Goal: Browse casually

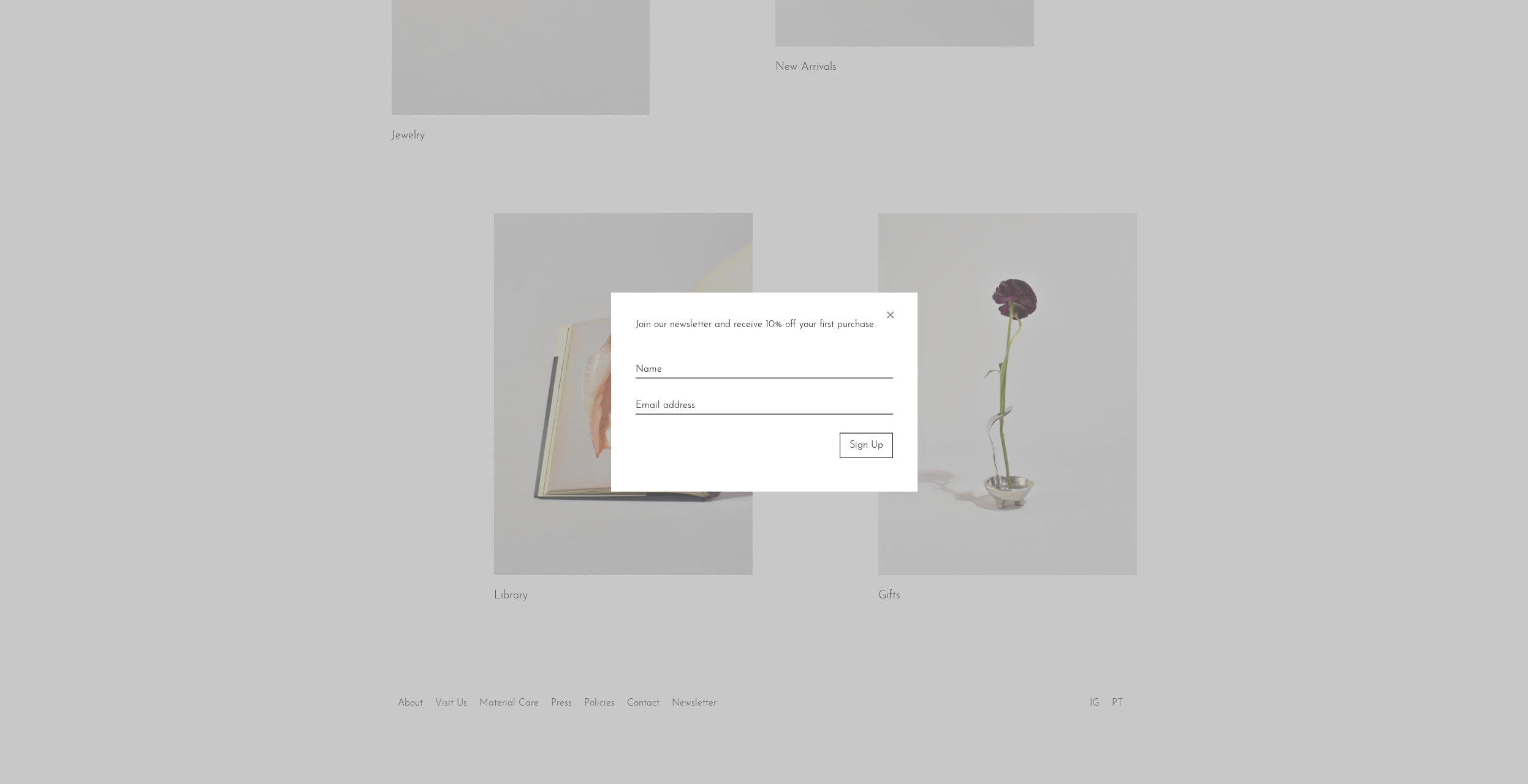
scroll to position [406, 0]
click at [890, 311] on span "×" at bounding box center [890, 312] width 12 height 39
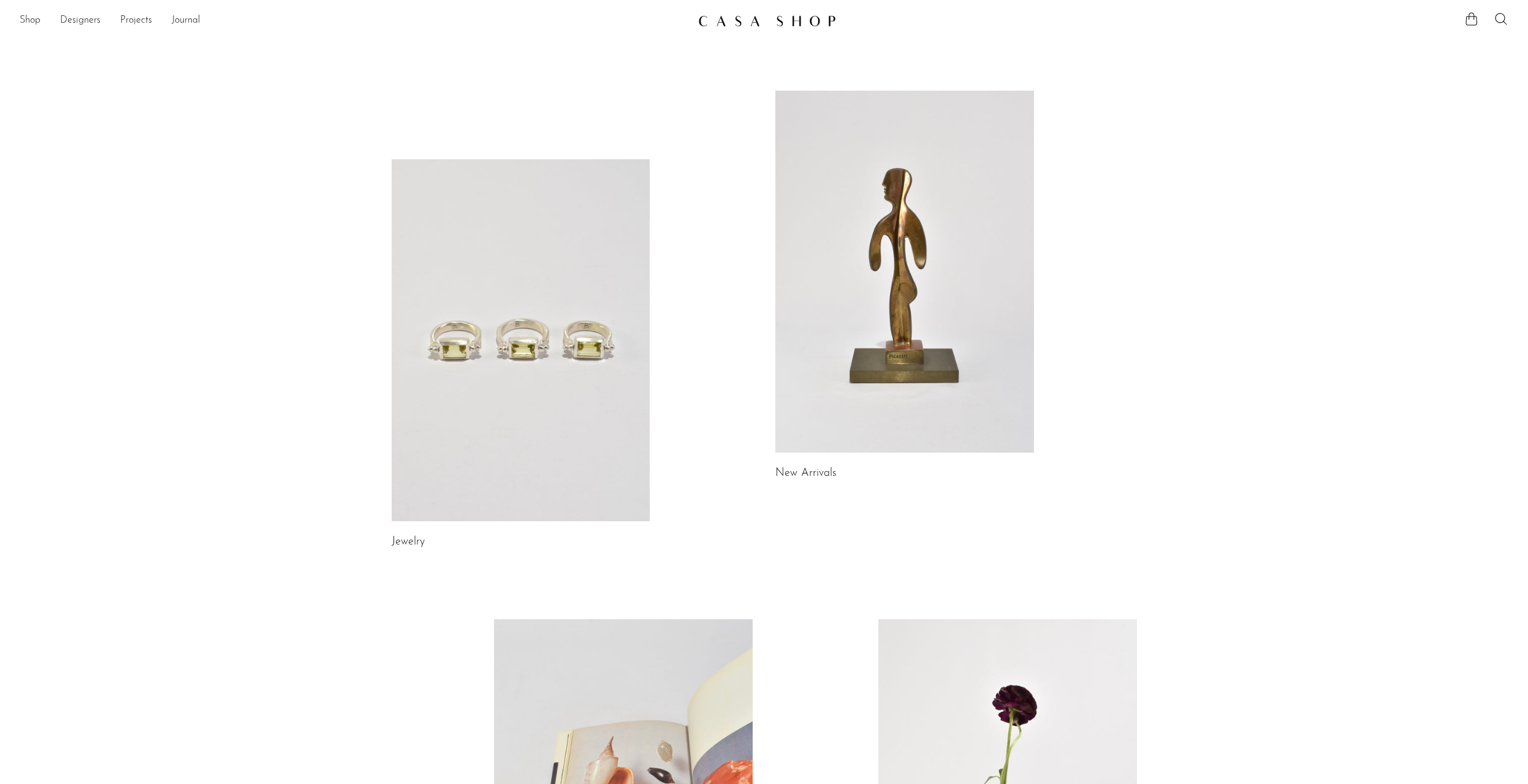
scroll to position [0, 0]
click at [596, 376] on link at bounding box center [521, 341] width 259 height 362
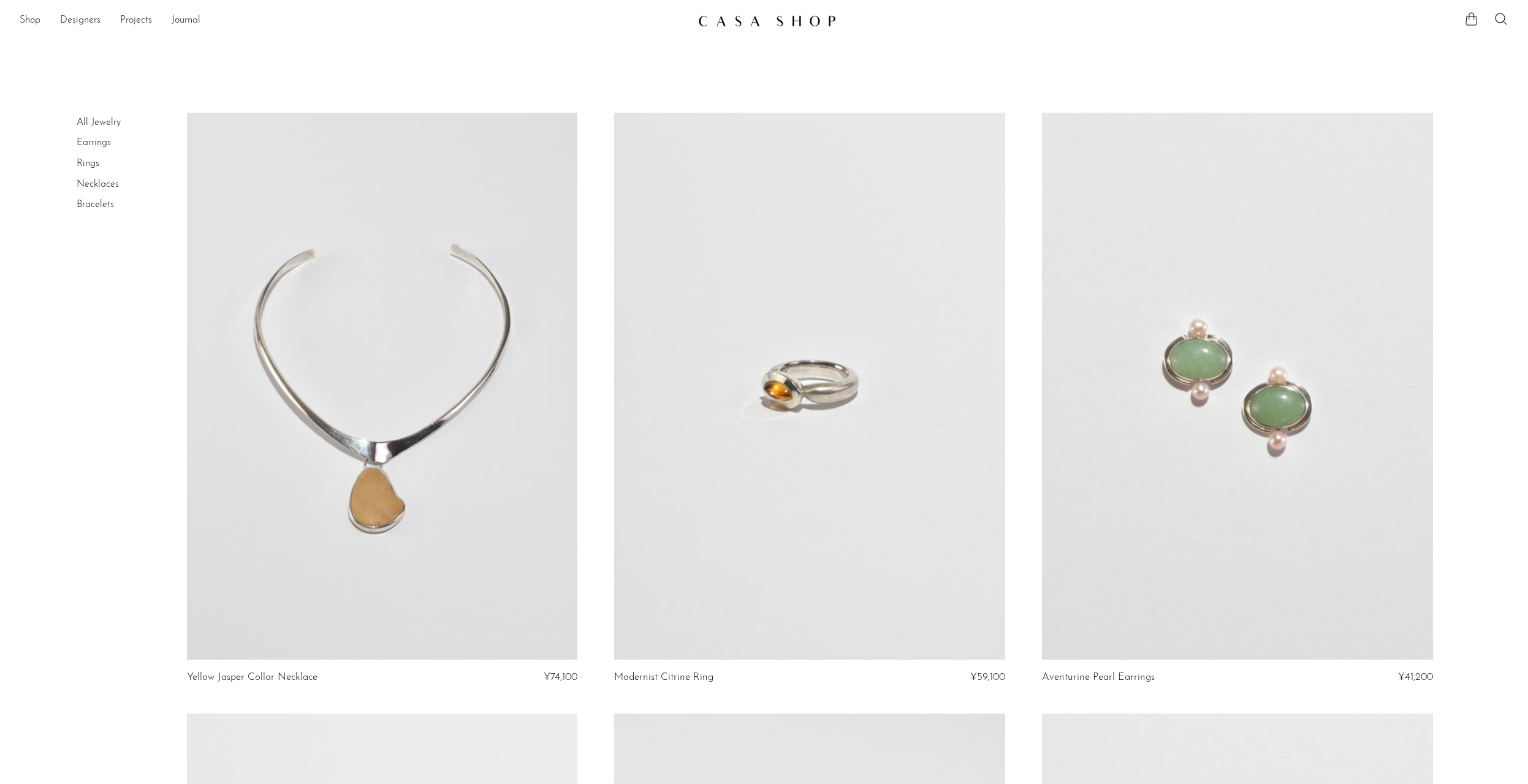
click at [606, 380] on article "Modernist Citrine Ring ¥59,100" at bounding box center [810, 413] width 428 height 601
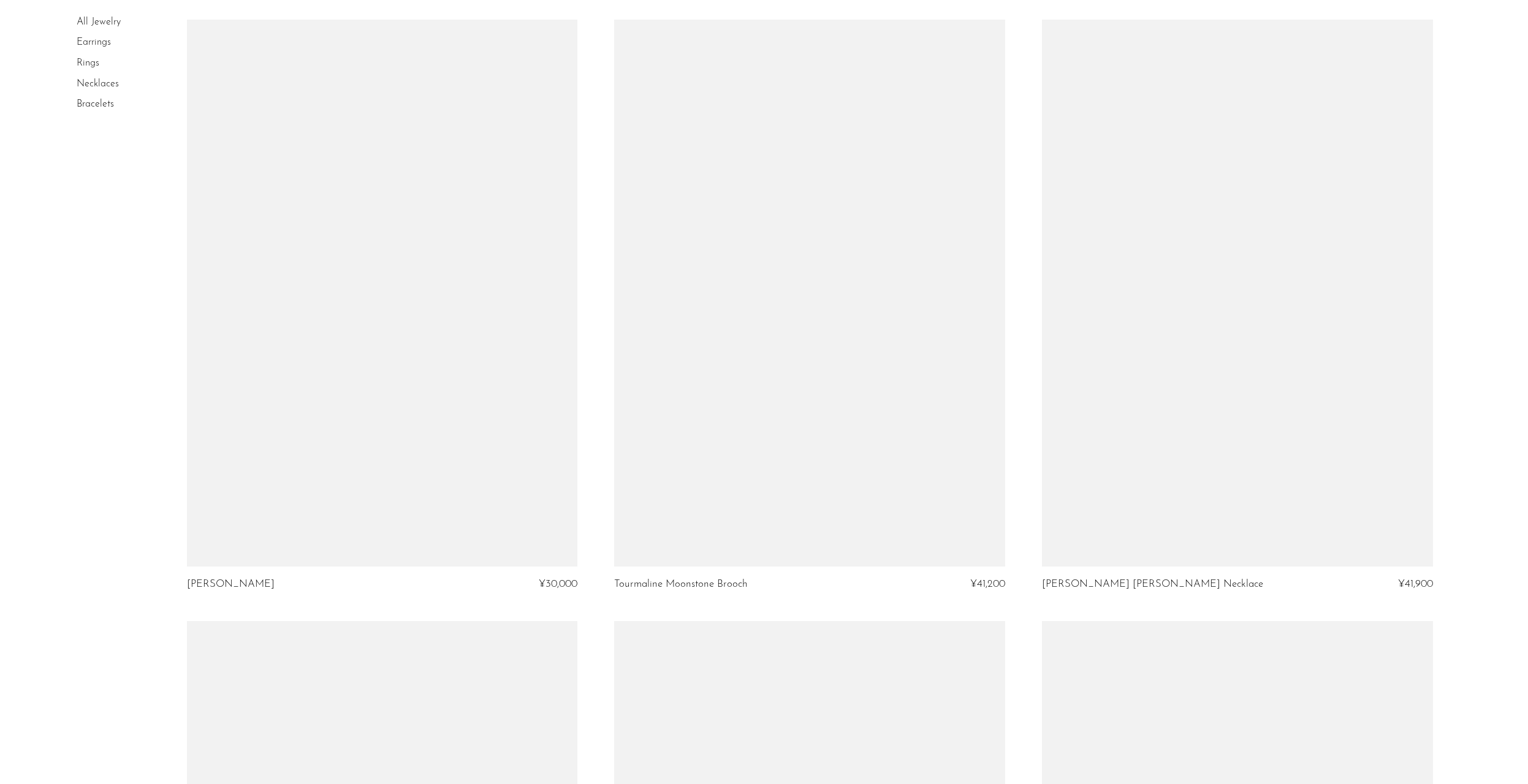
scroll to position [5520, 0]
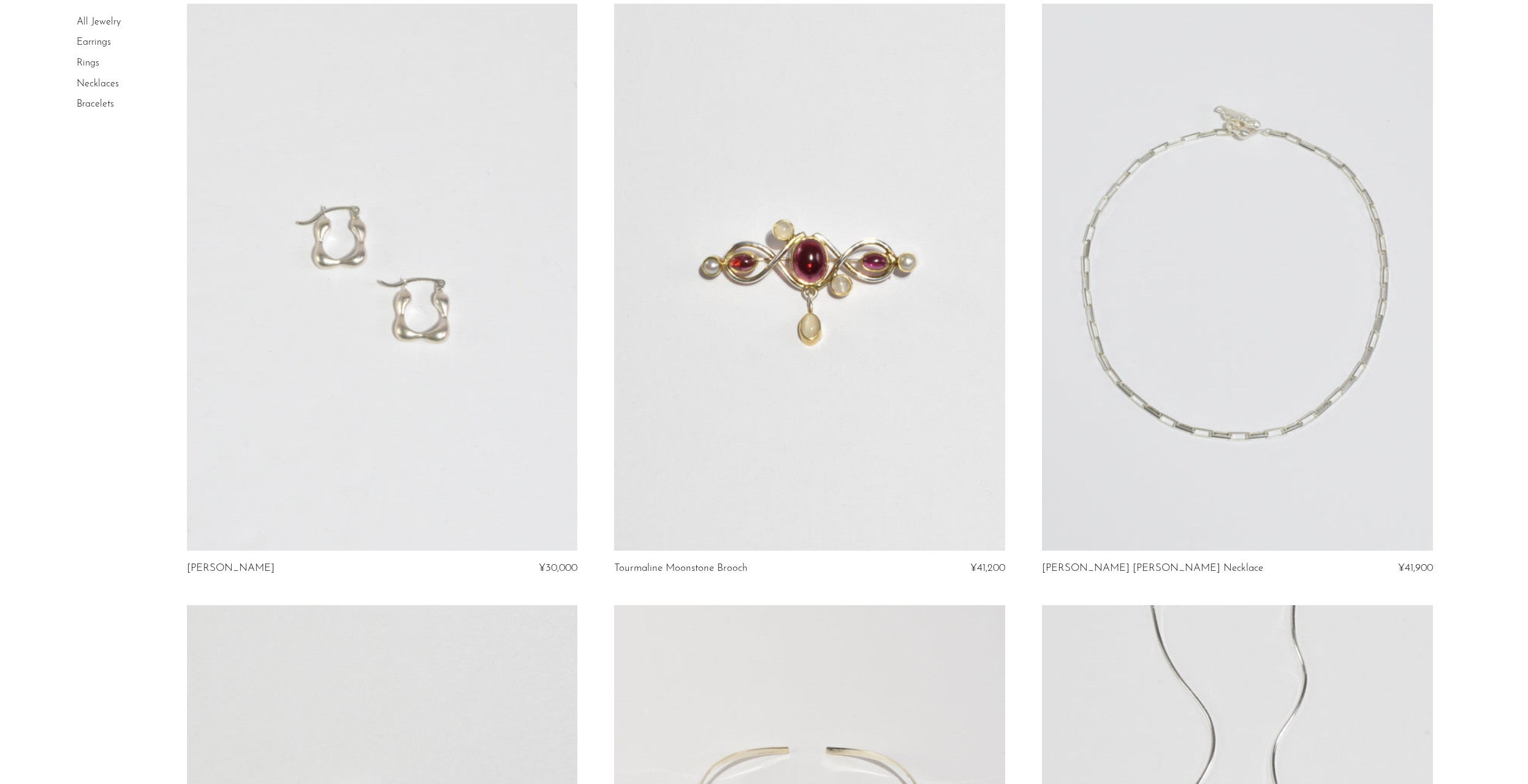
click at [1258, 336] on link at bounding box center [1237, 277] width 391 height 547
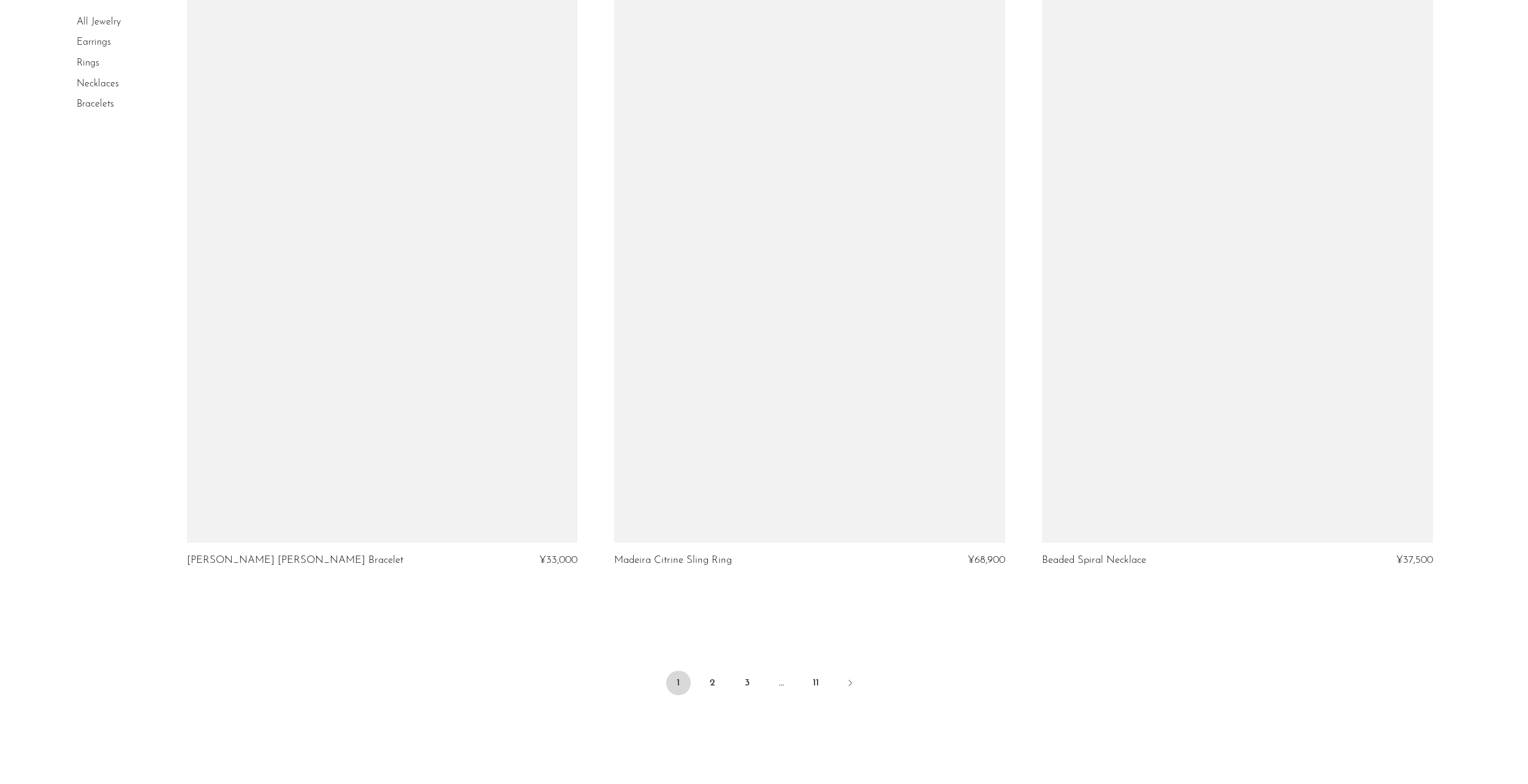
scroll to position [6746, 0]
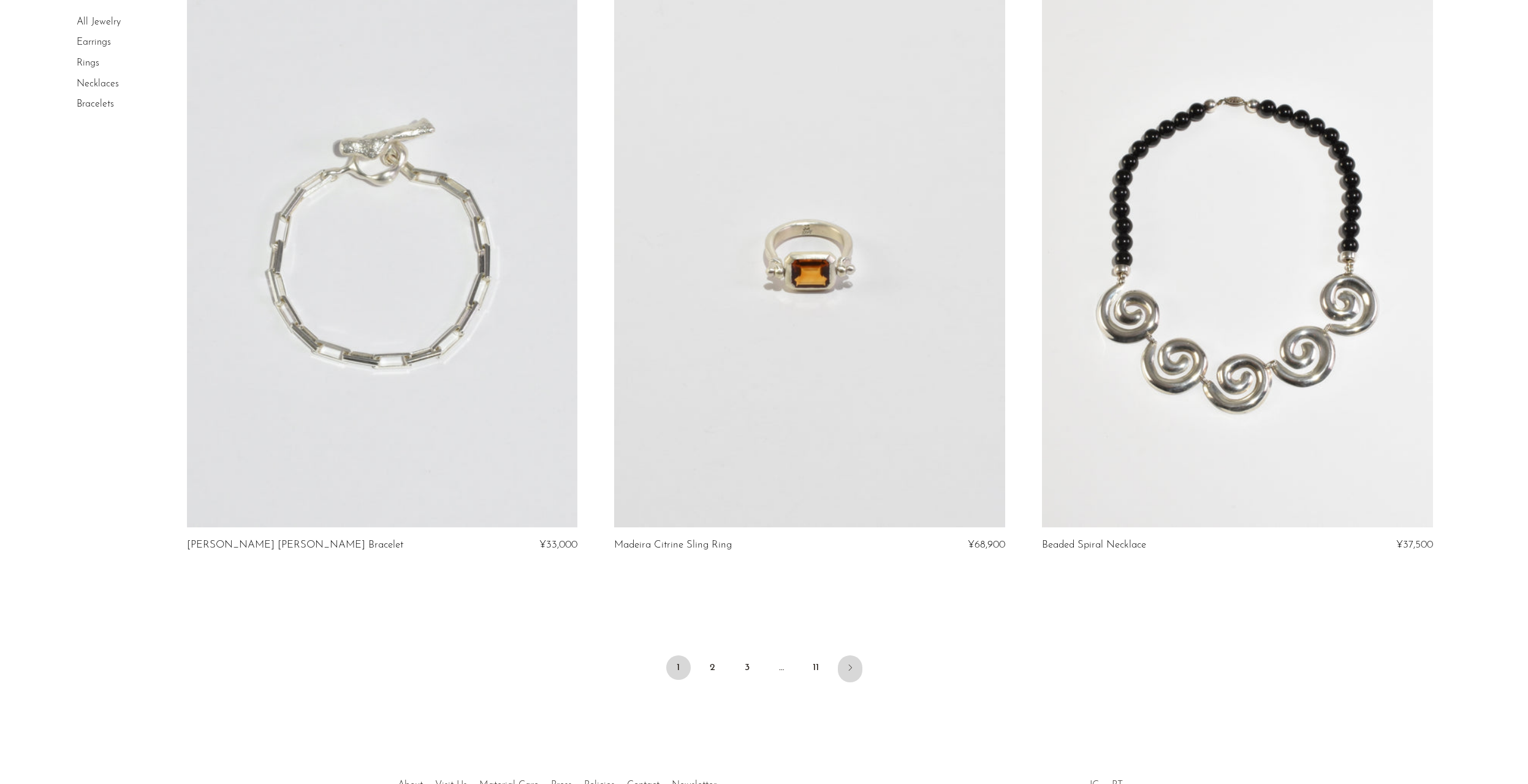
click at [852, 658] on link "Next" at bounding box center [850, 669] width 25 height 27
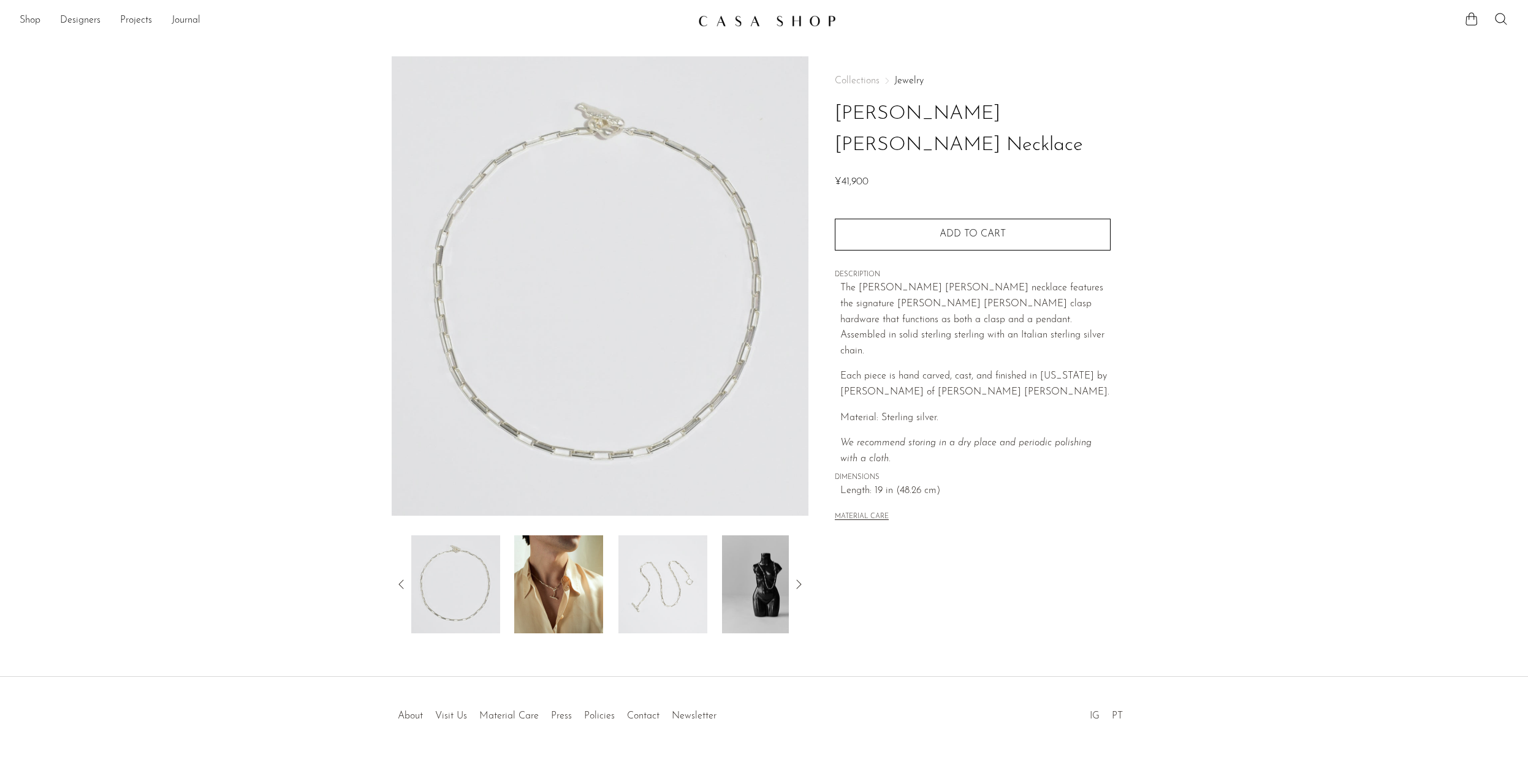
click at [547, 608] on img at bounding box center [559, 584] width 89 height 98
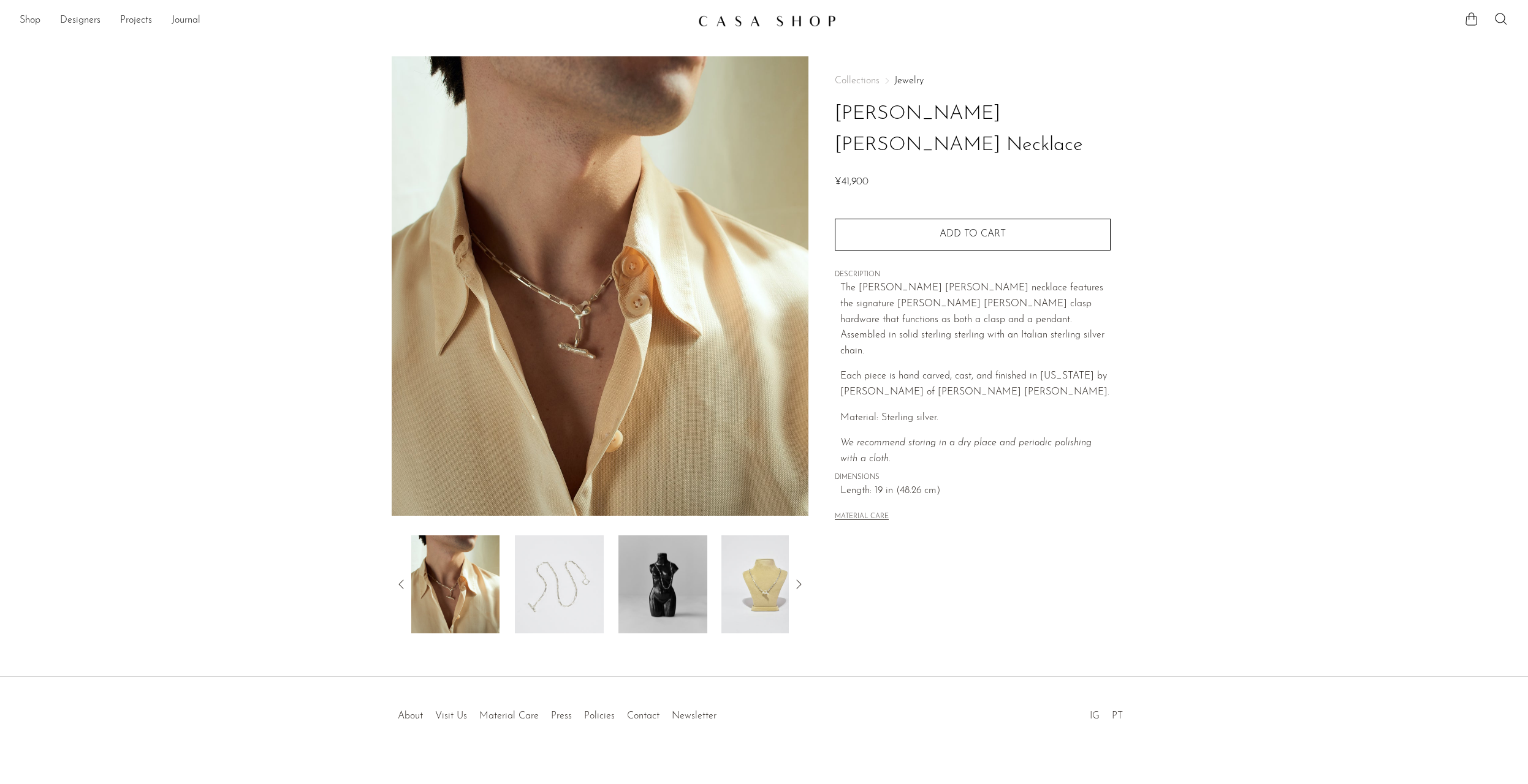
click at [567, 608] on img at bounding box center [559, 584] width 89 height 98
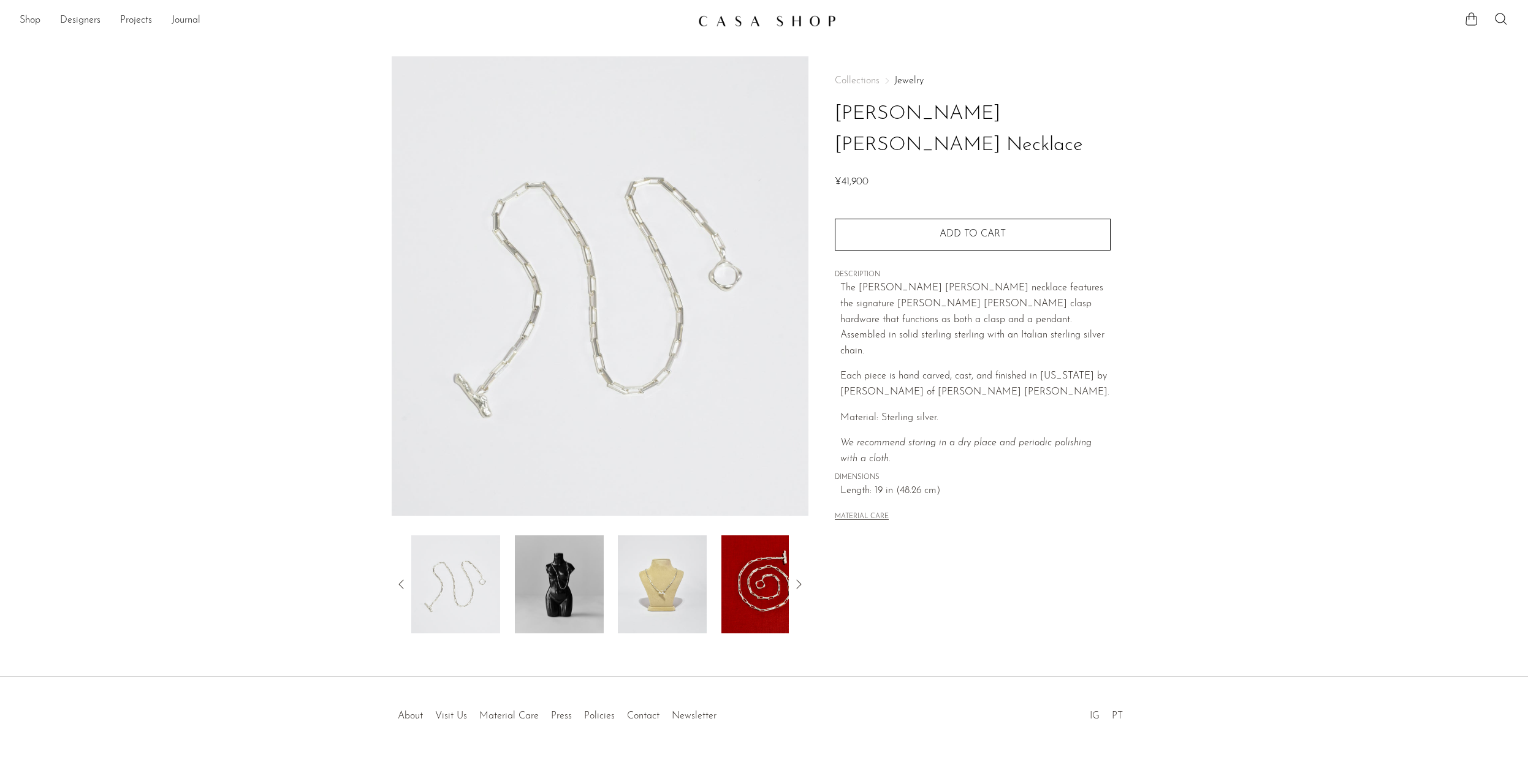
click at [572, 608] on img at bounding box center [559, 584] width 89 height 98
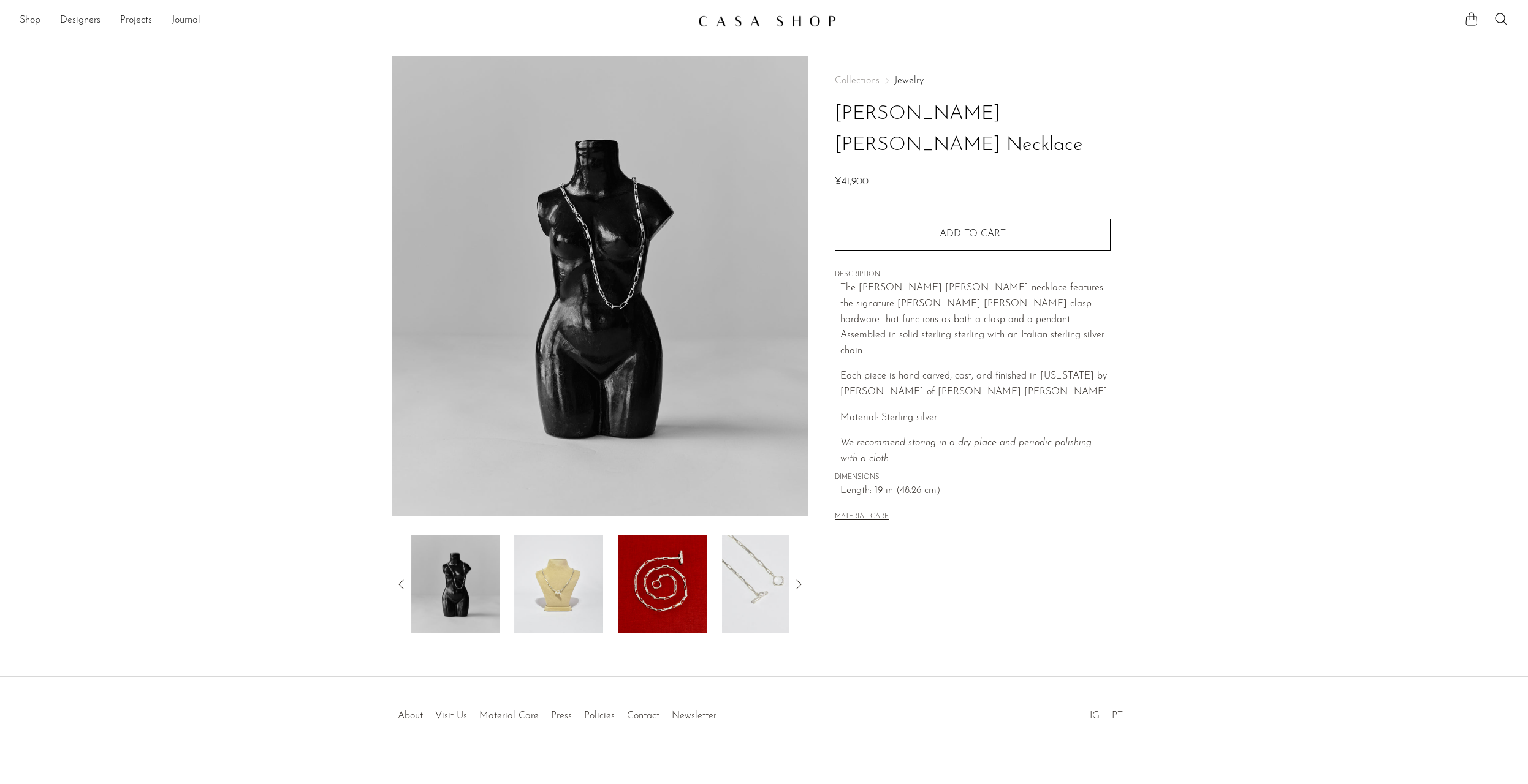
click at [572, 608] on img at bounding box center [559, 584] width 89 height 98
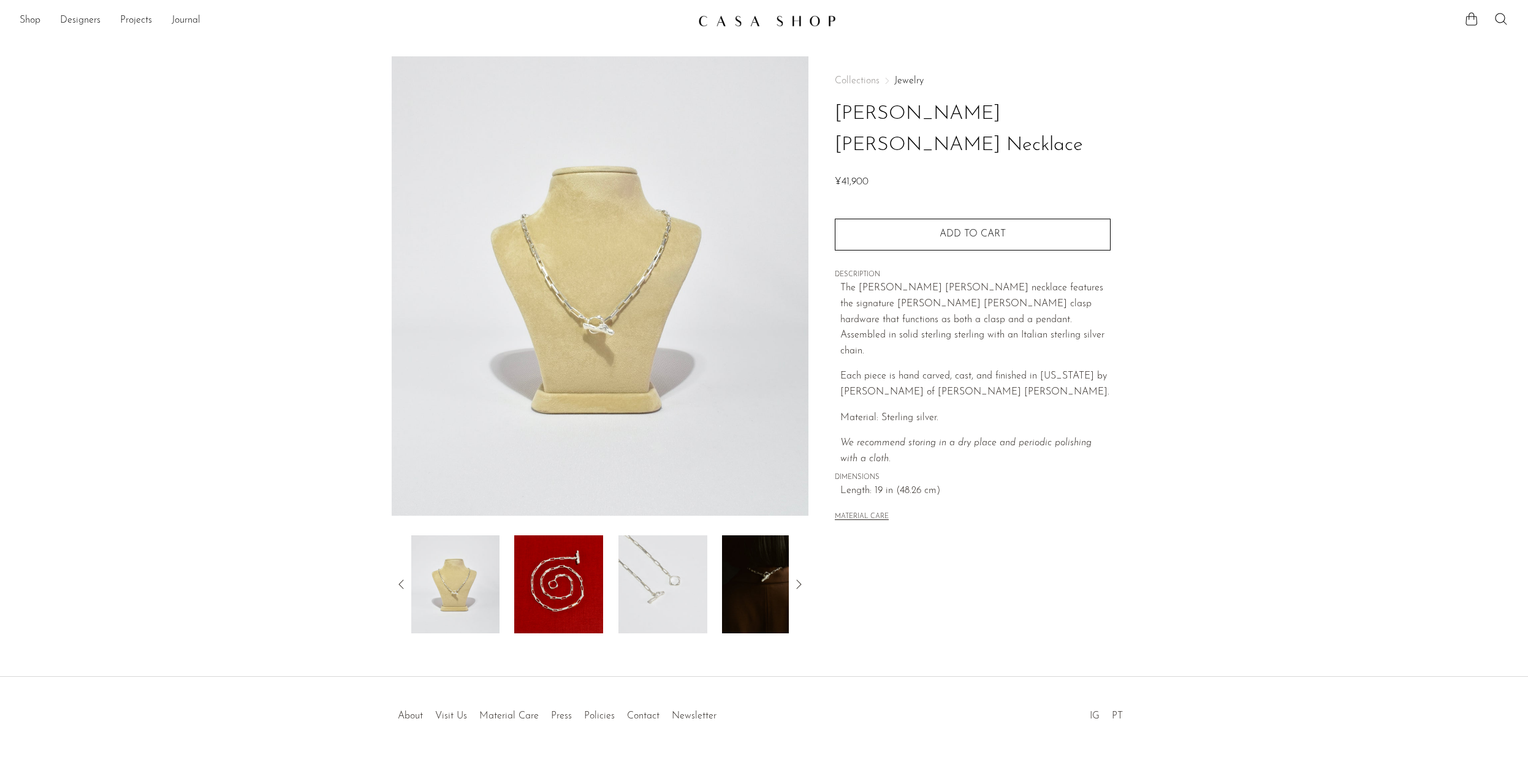
click at [572, 608] on img at bounding box center [559, 584] width 89 height 98
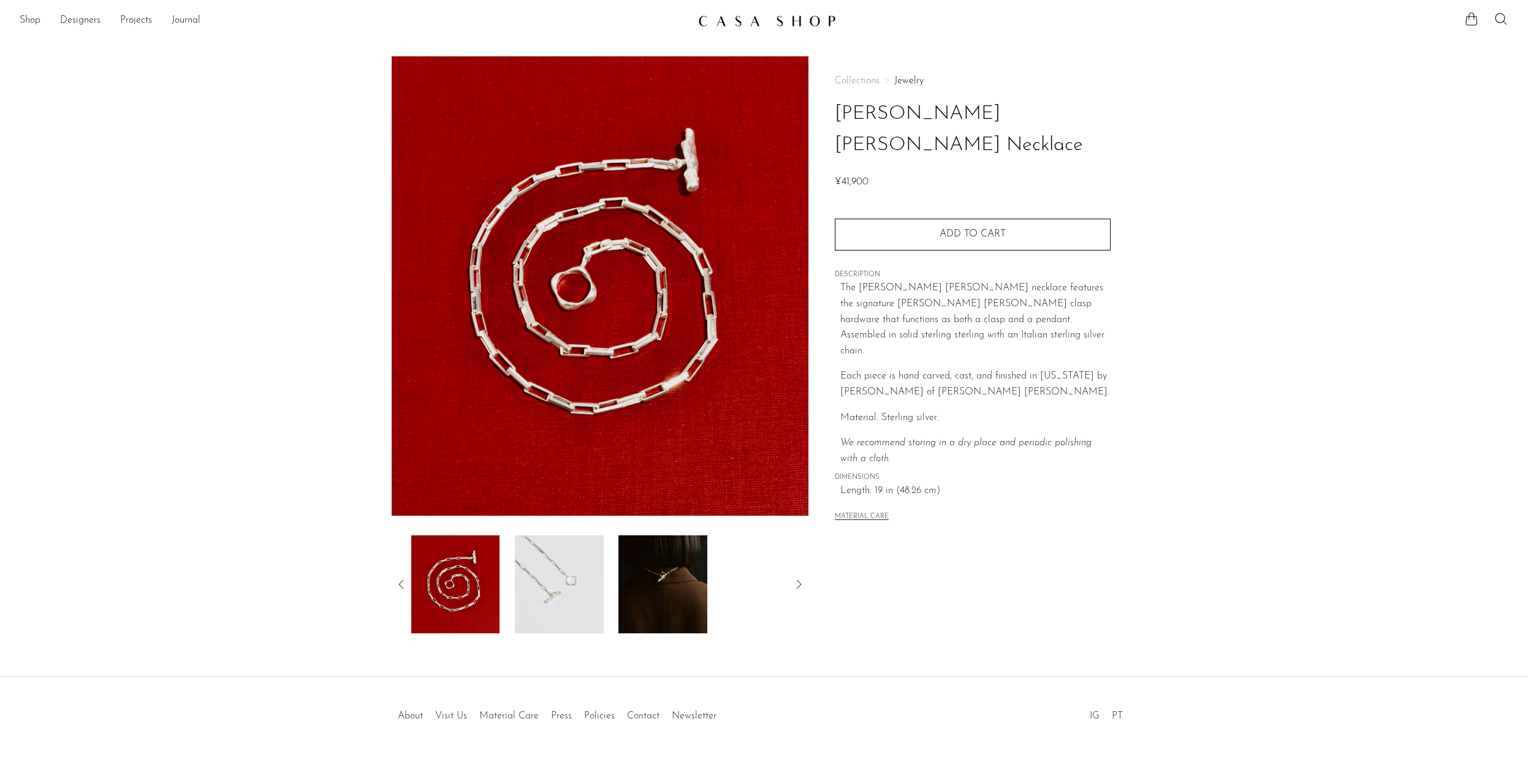
click at [572, 608] on img at bounding box center [559, 584] width 89 height 98
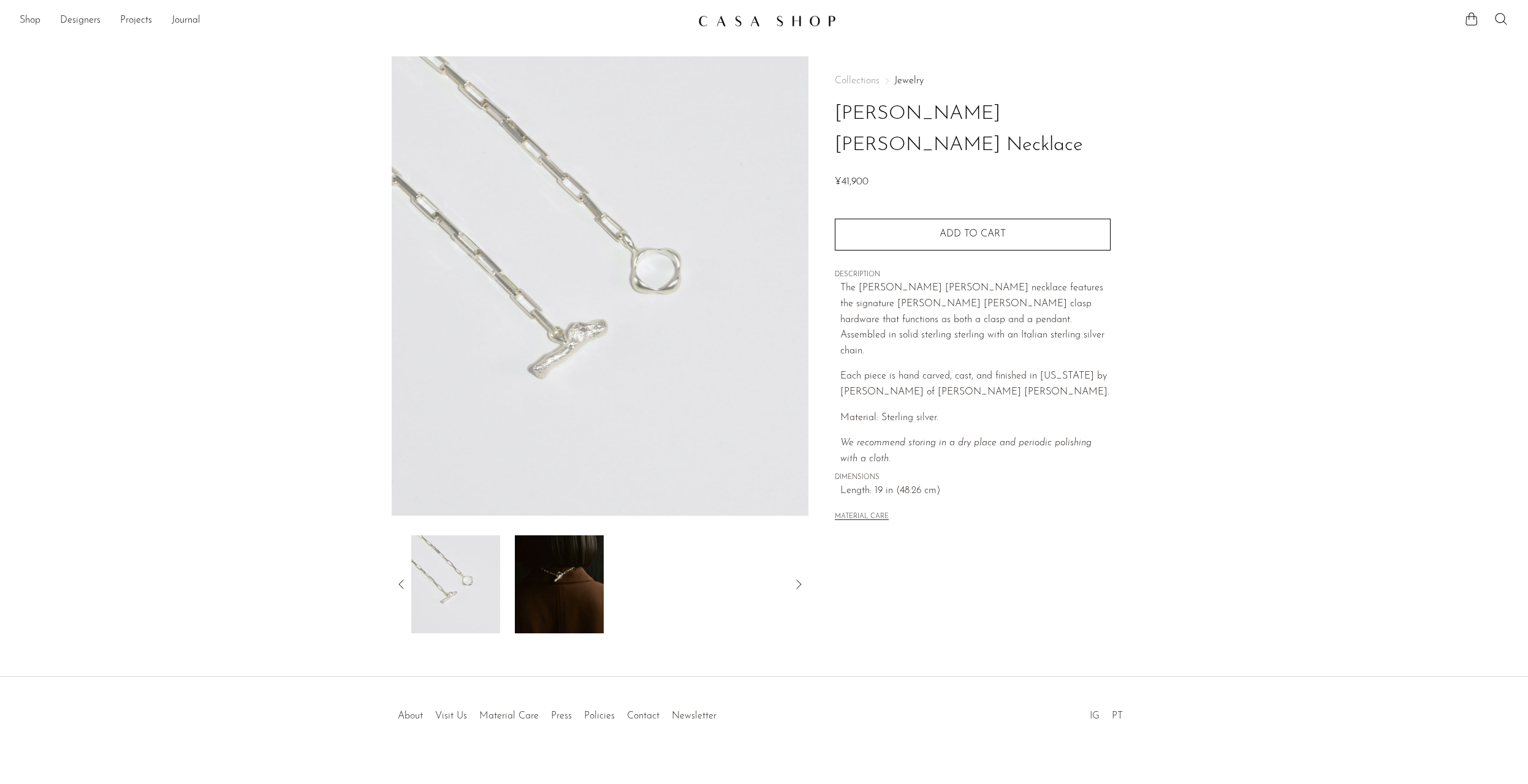
click at [572, 608] on img at bounding box center [559, 584] width 89 height 98
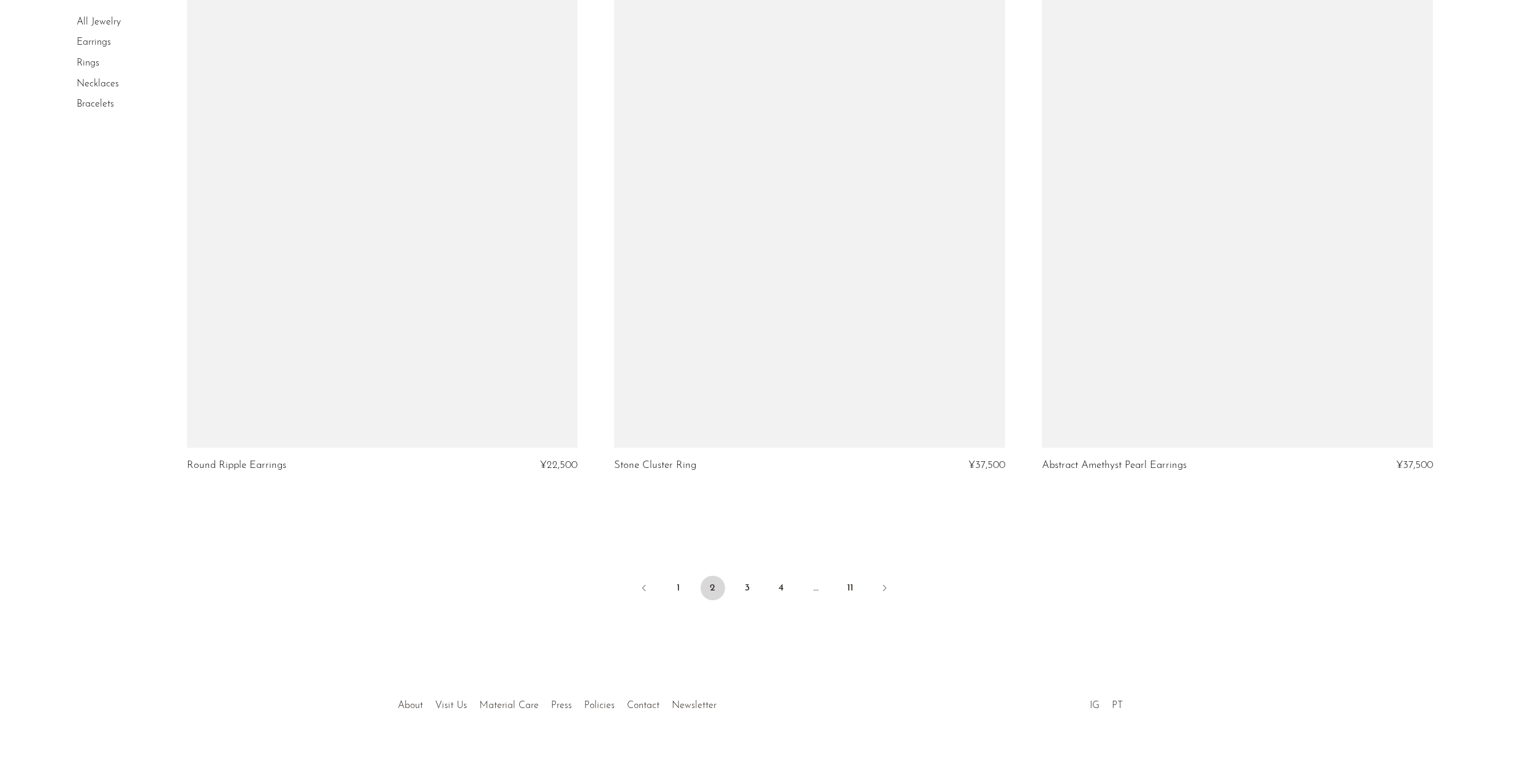
scroll to position [6825, 0]
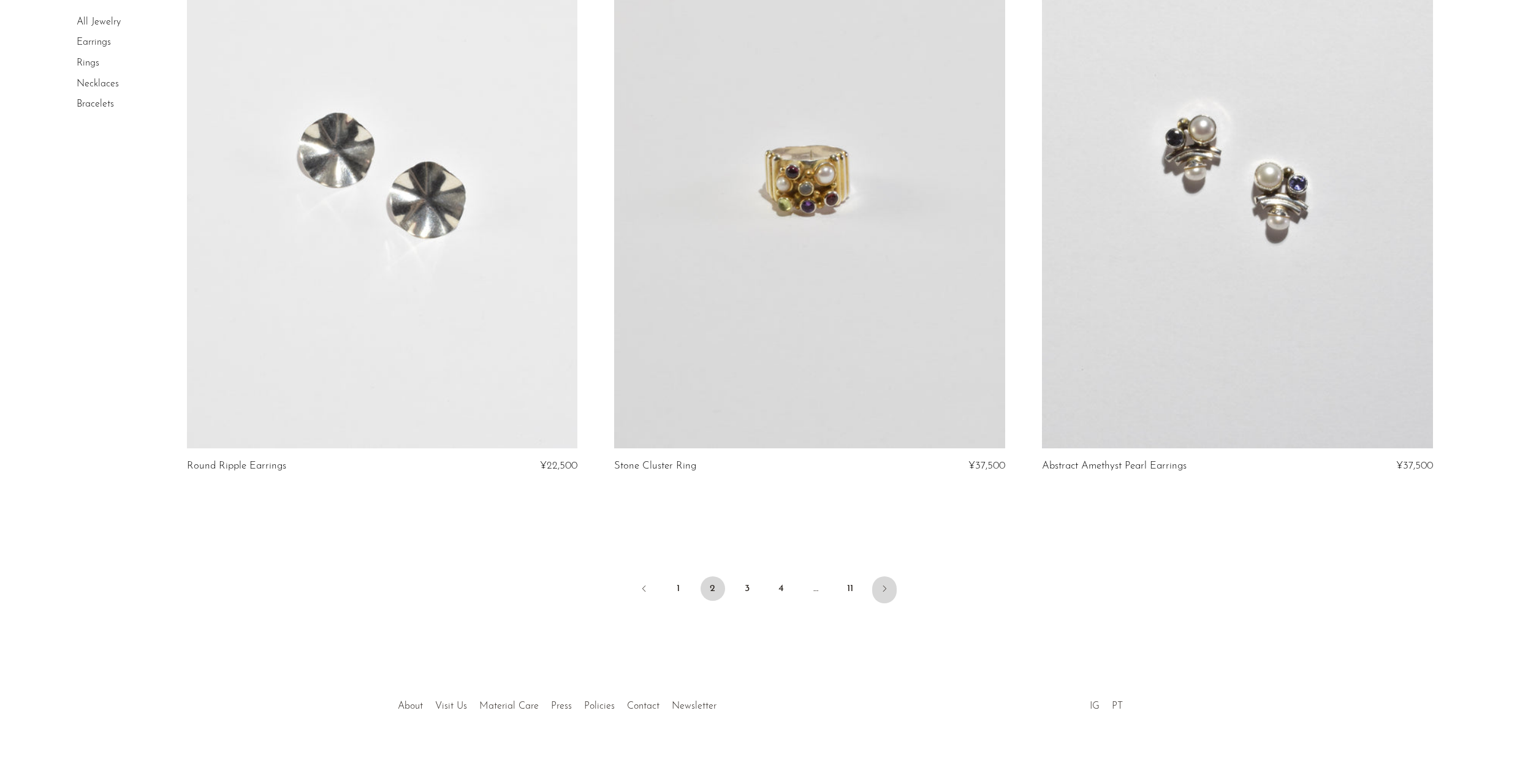
click at [880, 586] on icon "Next" at bounding box center [885, 589] width 10 height 10
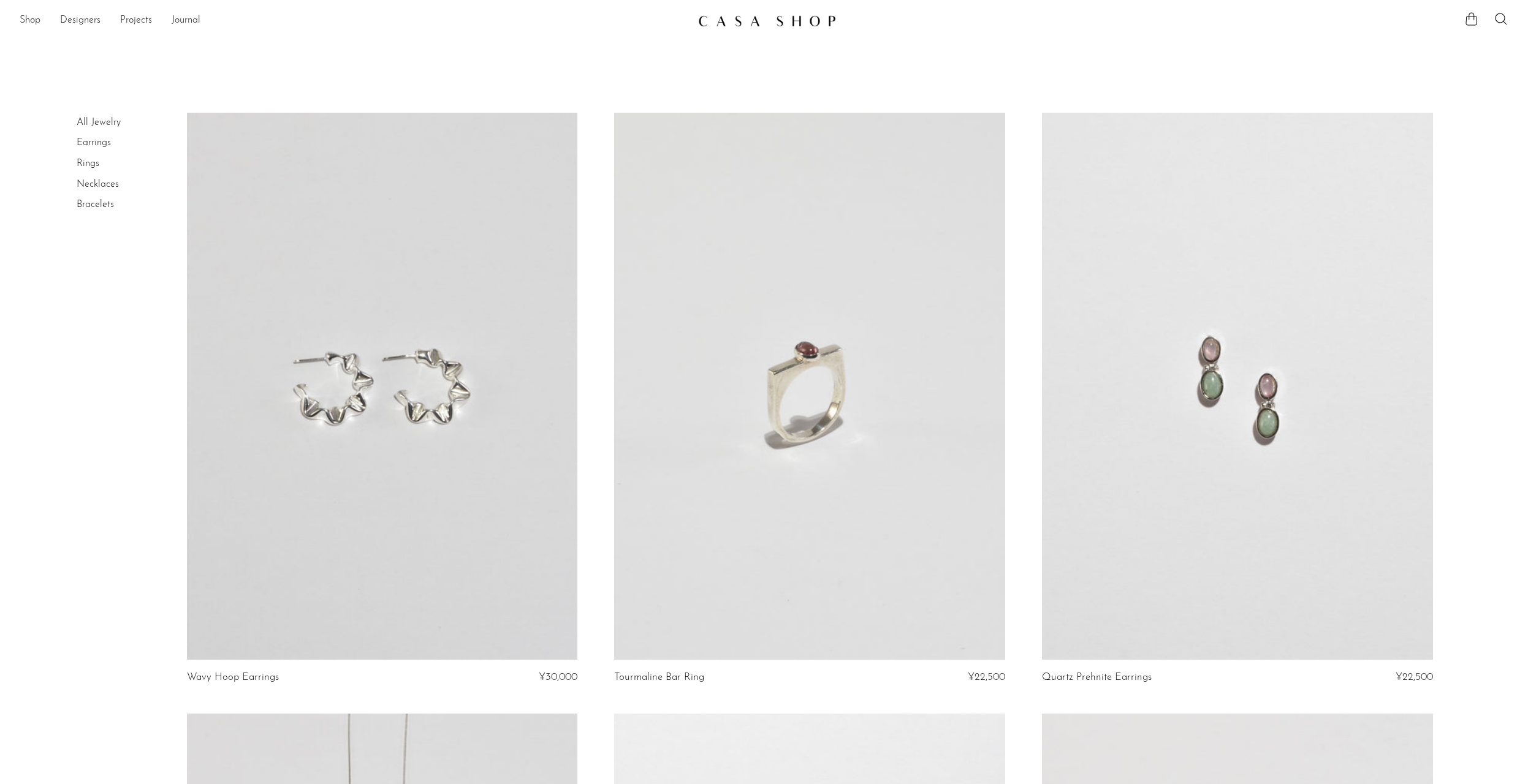
click at [101, 182] on link "Necklaces" at bounding box center [98, 184] width 42 height 10
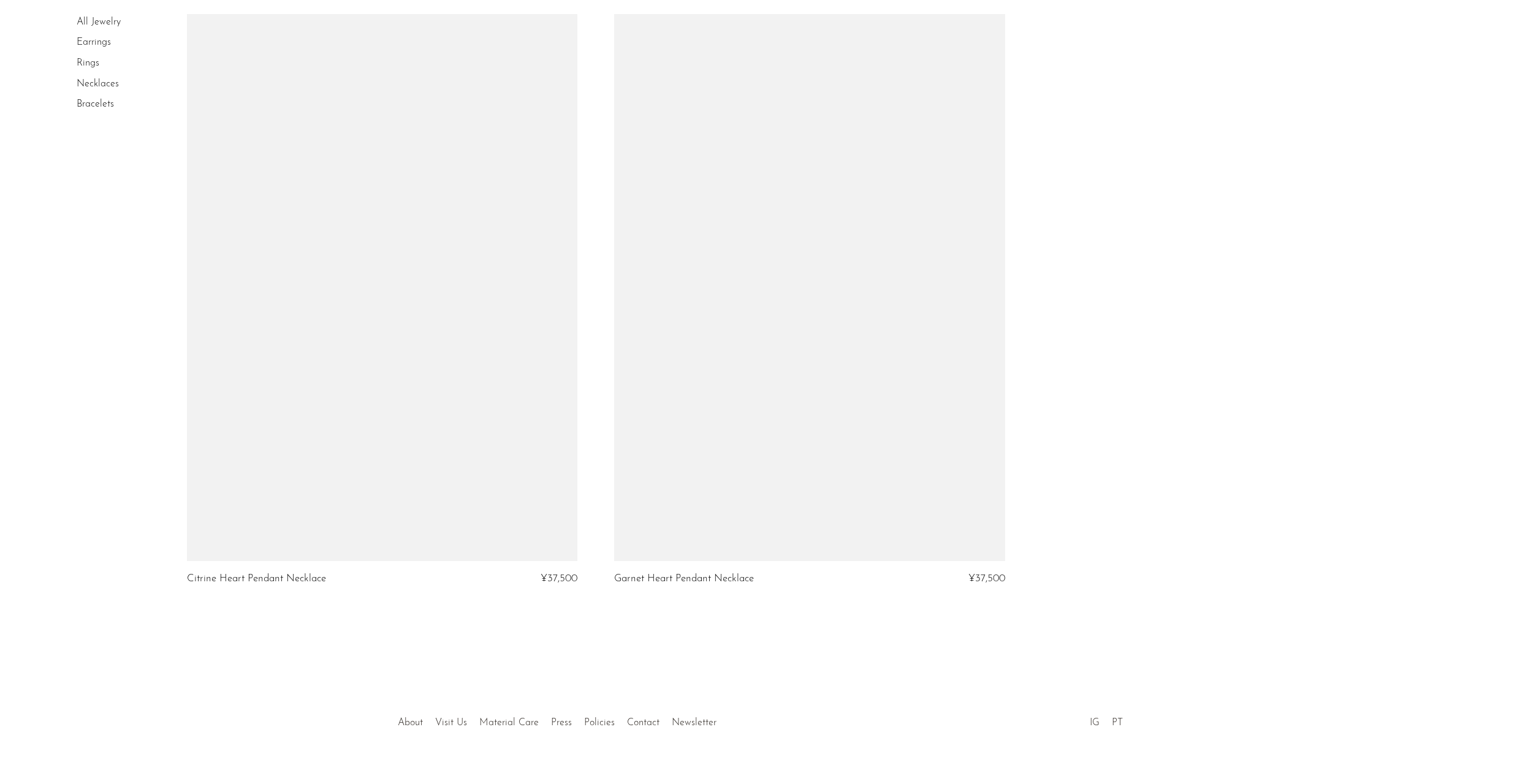
scroll to position [6129, 0]
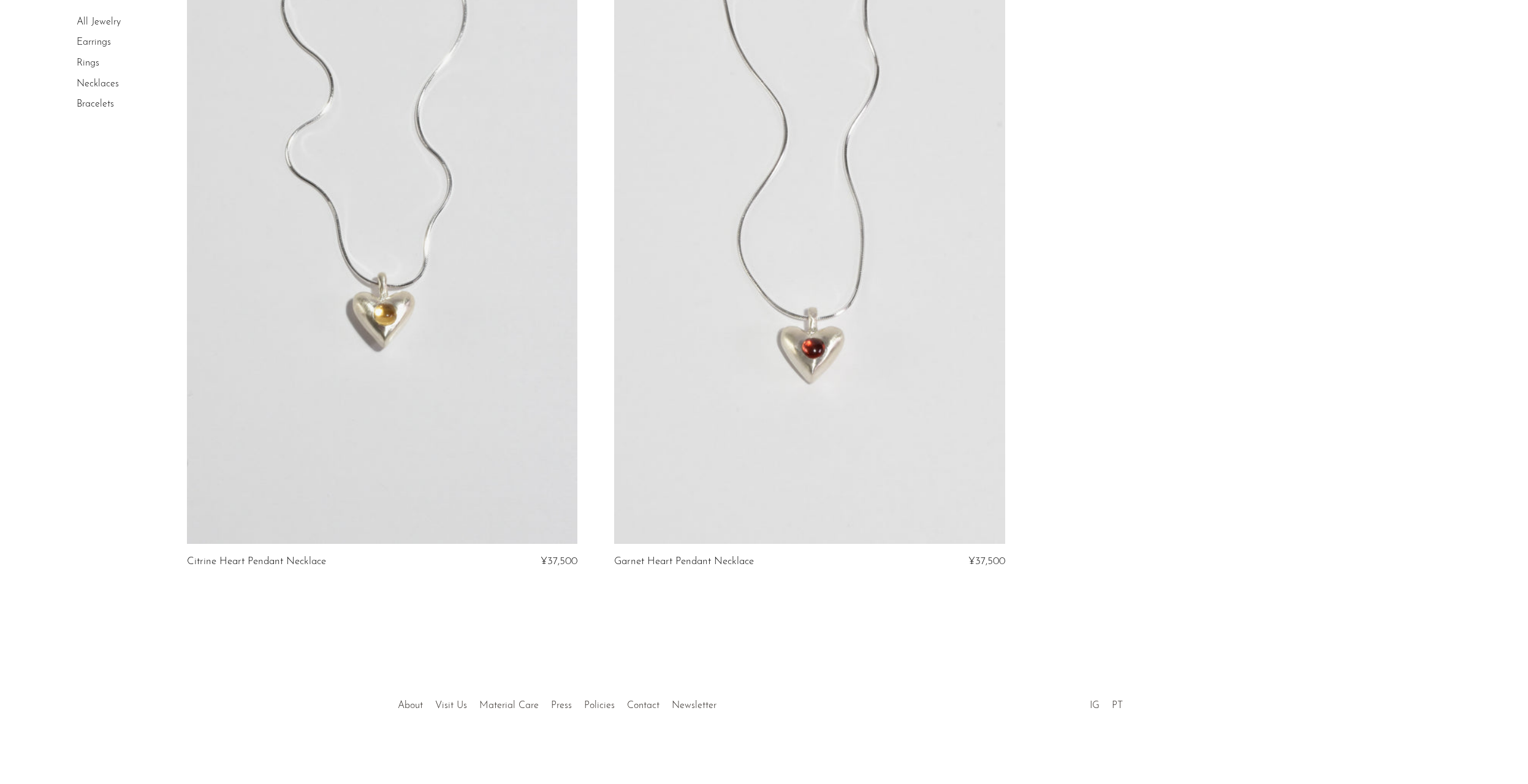
click at [676, 511] on link at bounding box center [810, 270] width 391 height 547
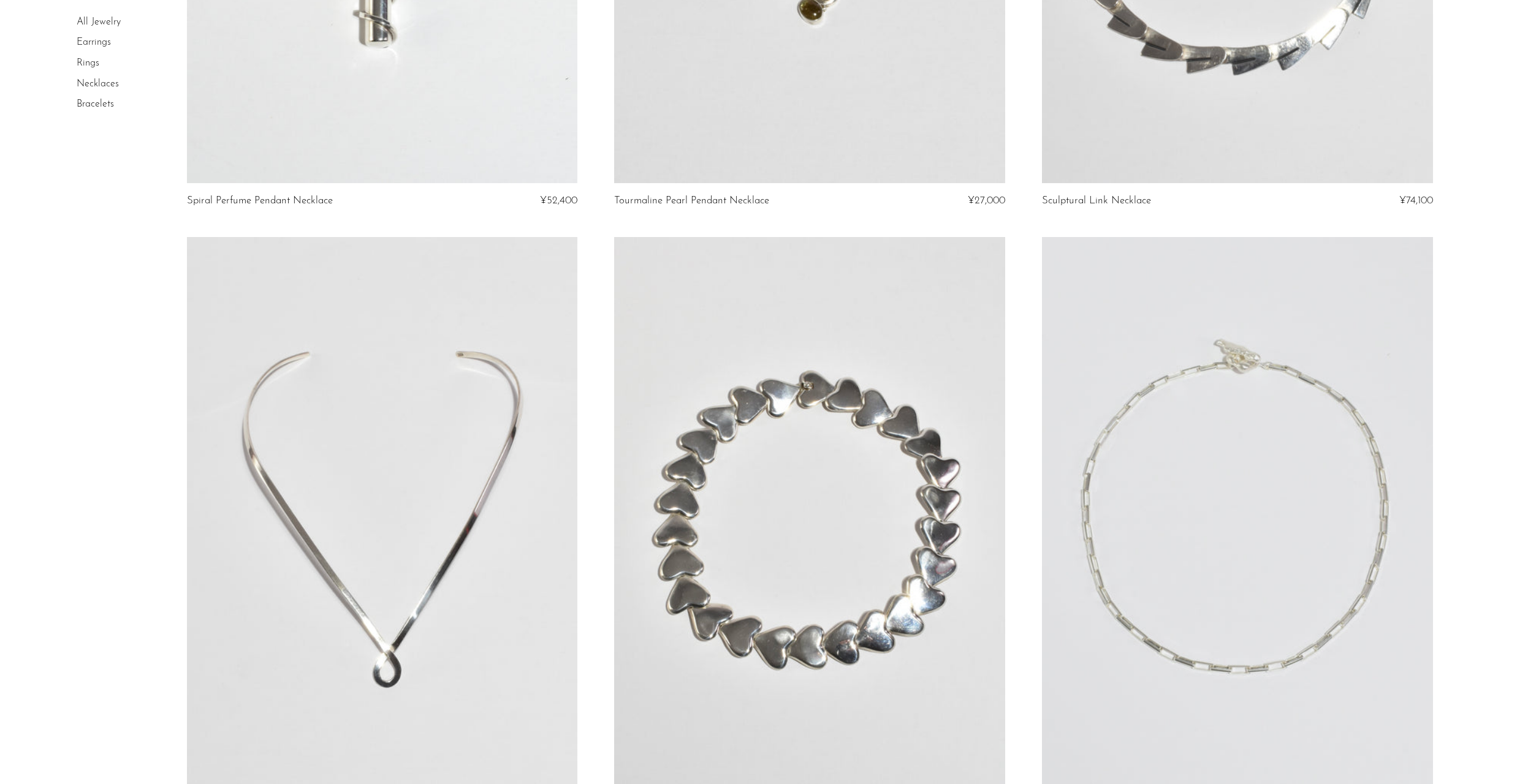
scroll to position [5242, 0]
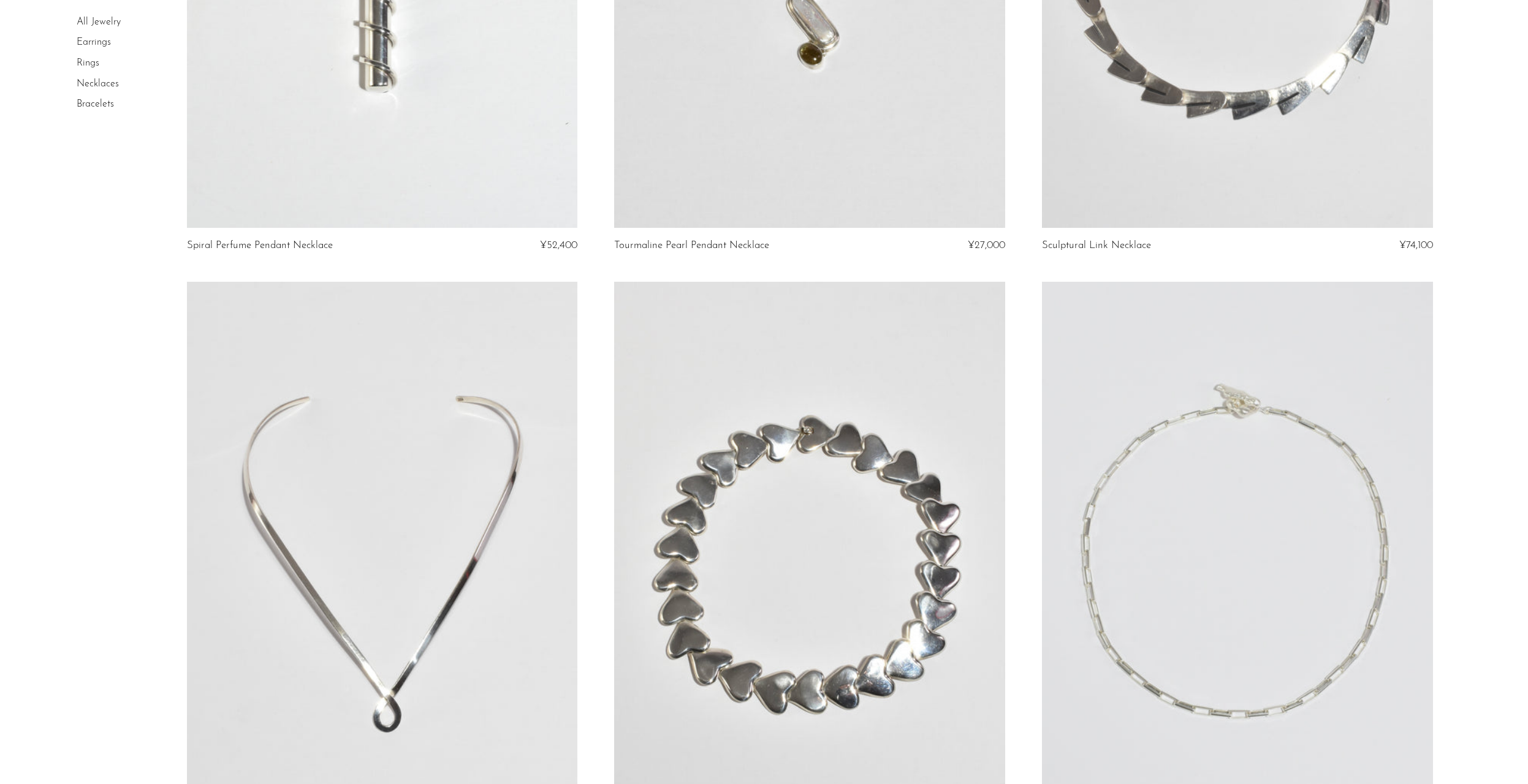
click at [285, 392] on link at bounding box center [382, 555] width 391 height 547
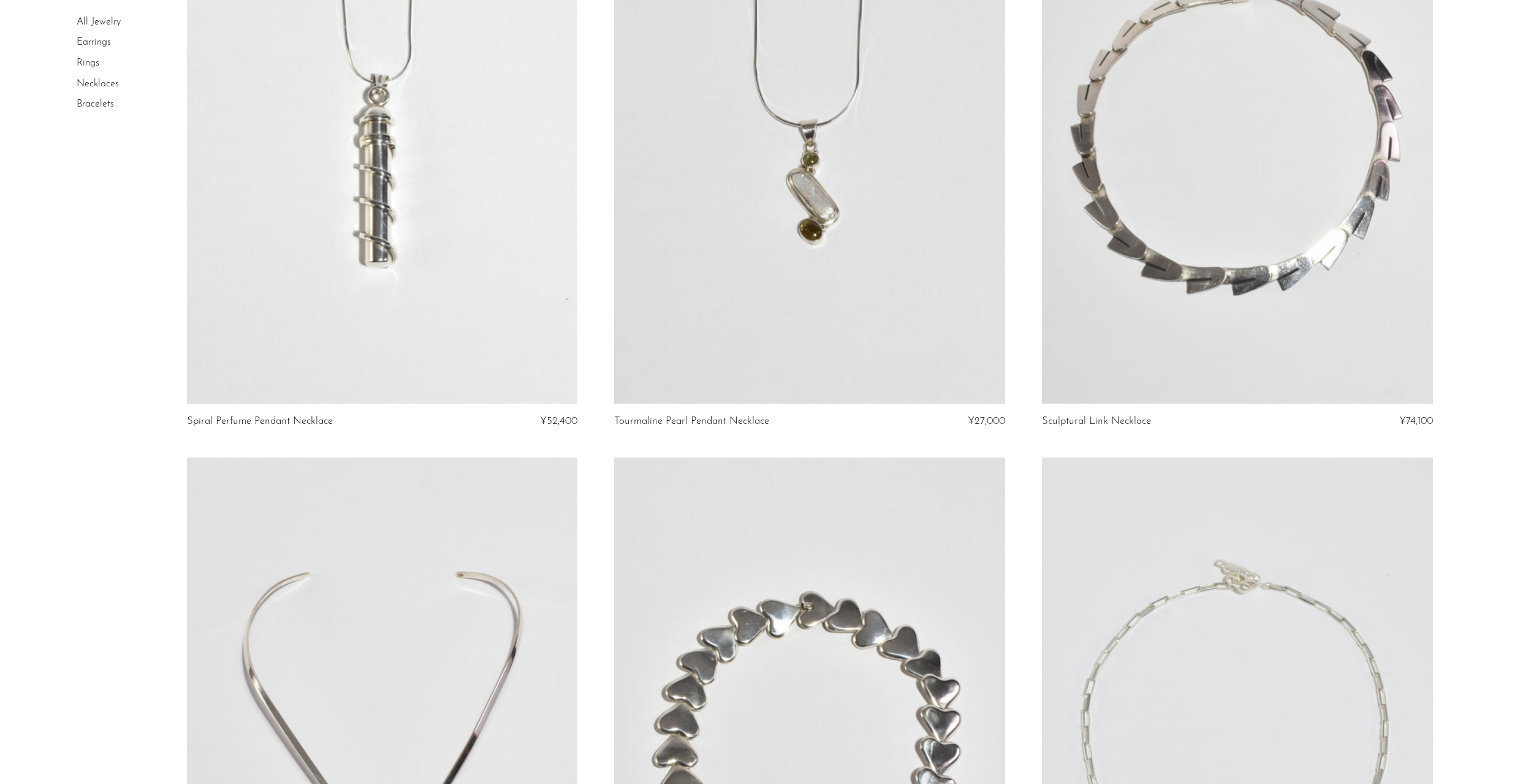
scroll to position [5057, 0]
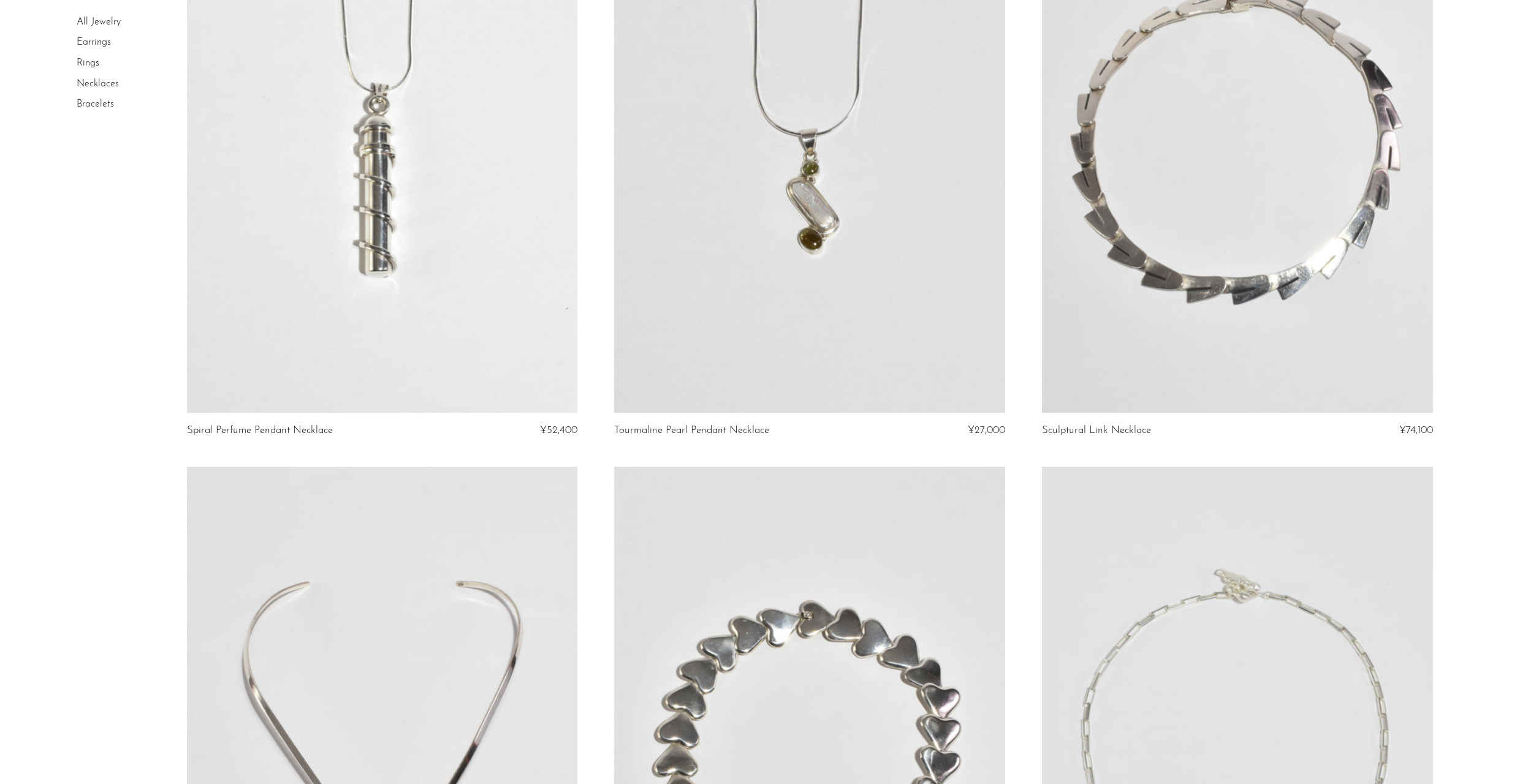
click at [241, 231] on link at bounding box center [382, 139] width 391 height 547
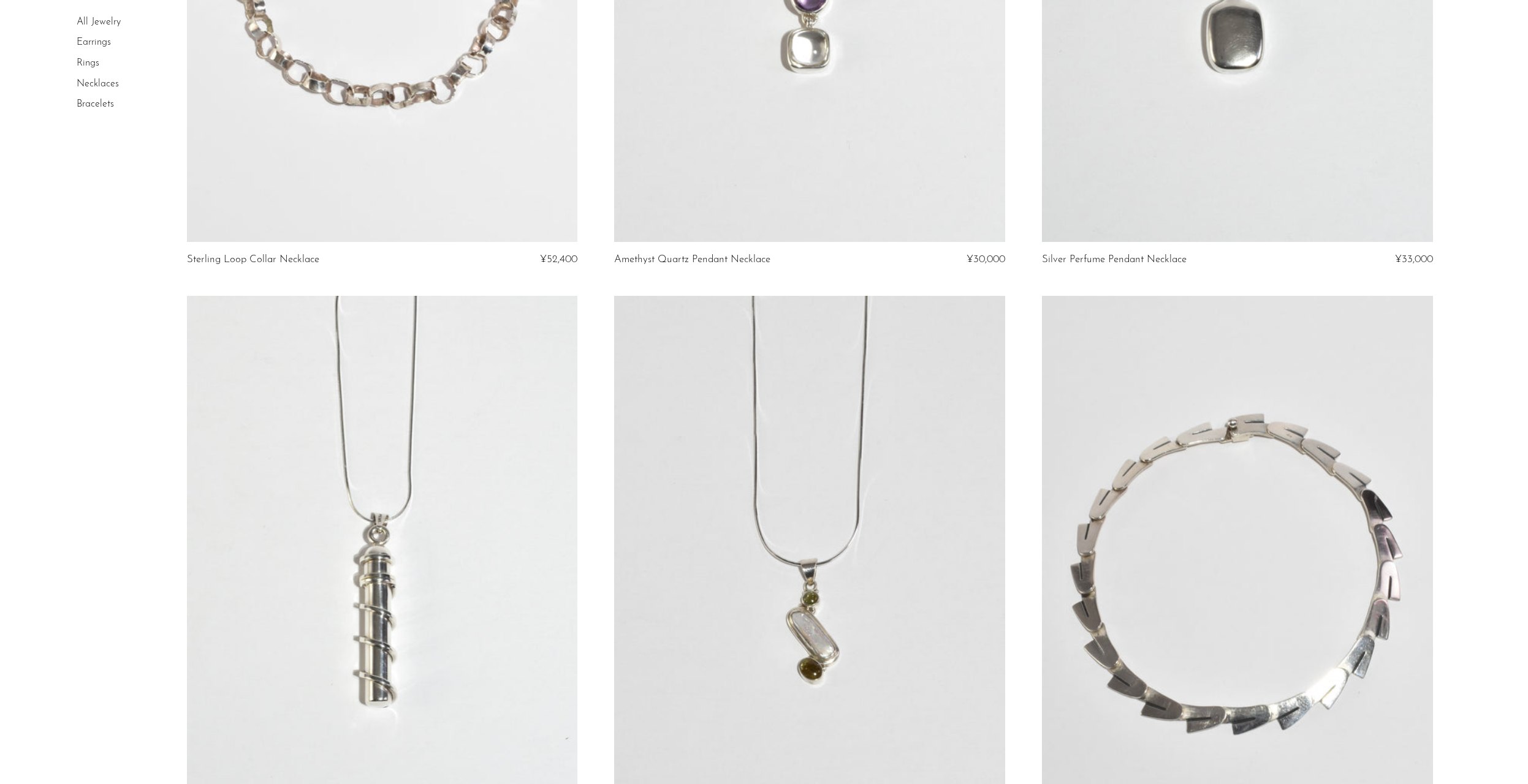
scroll to position [4477, 0]
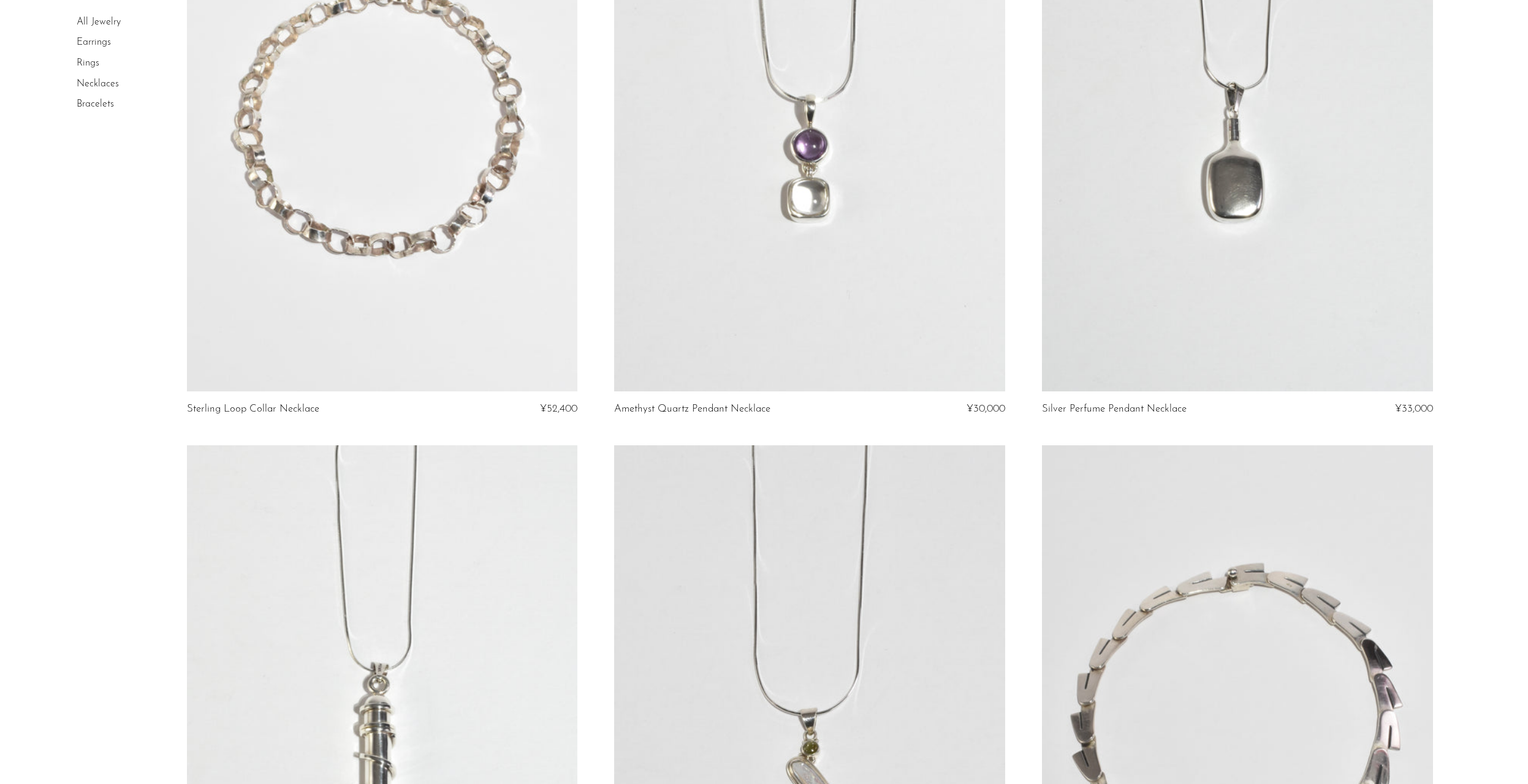
click at [1094, 326] on link at bounding box center [1237, 117] width 391 height 547
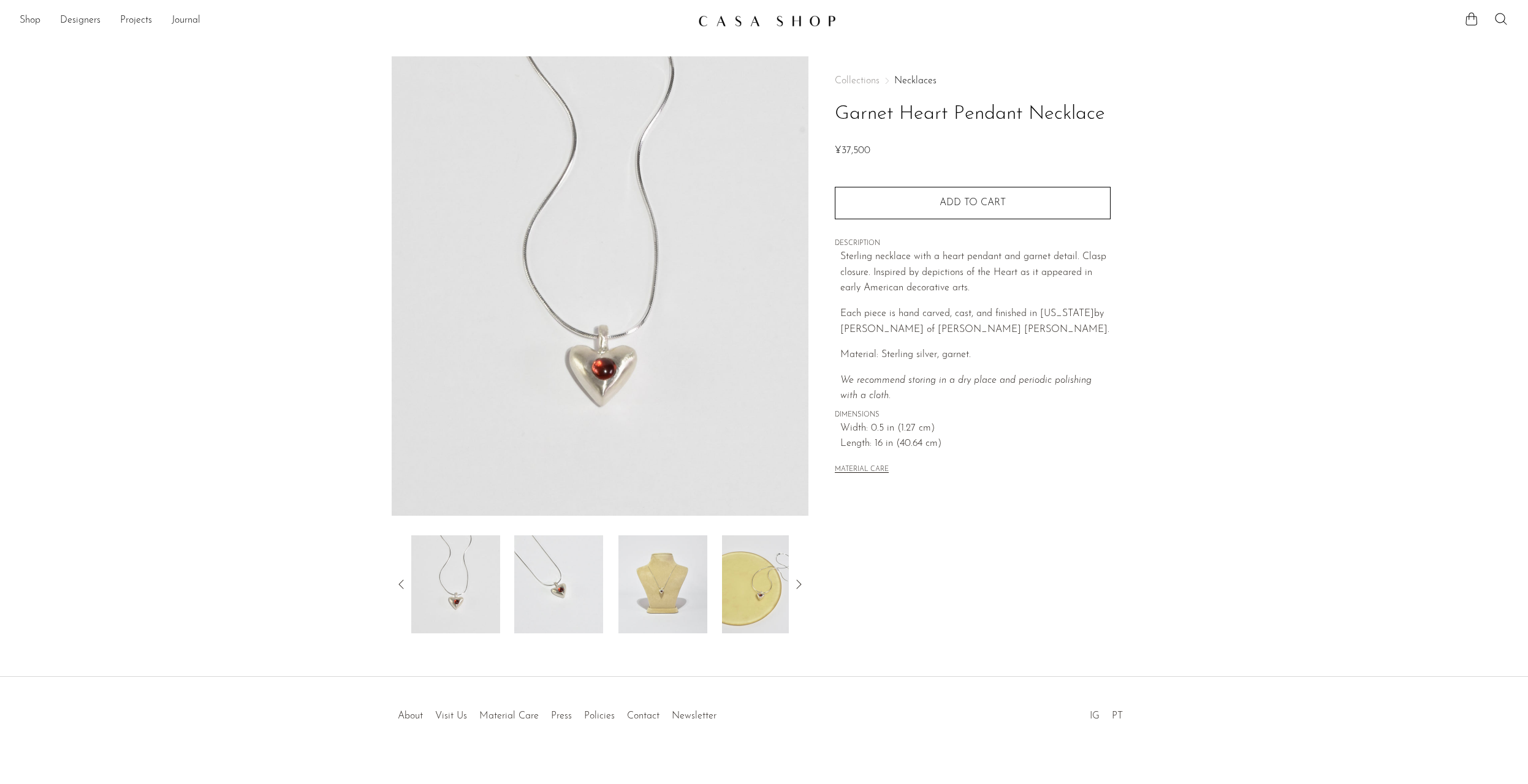
click at [582, 568] on img at bounding box center [559, 584] width 89 height 98
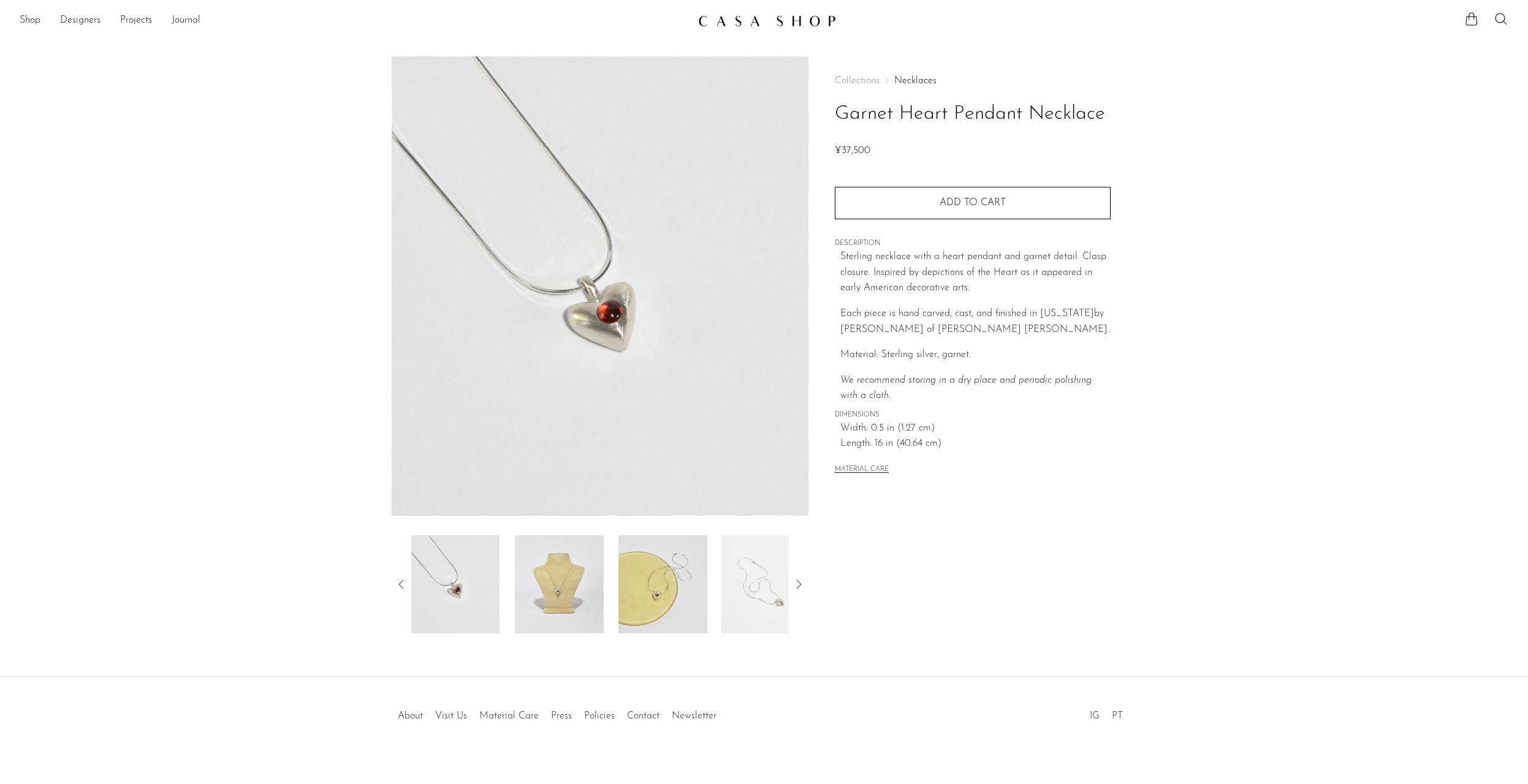
click at [582, 568] on img at bounding box center [559, 584] width 89 height 98
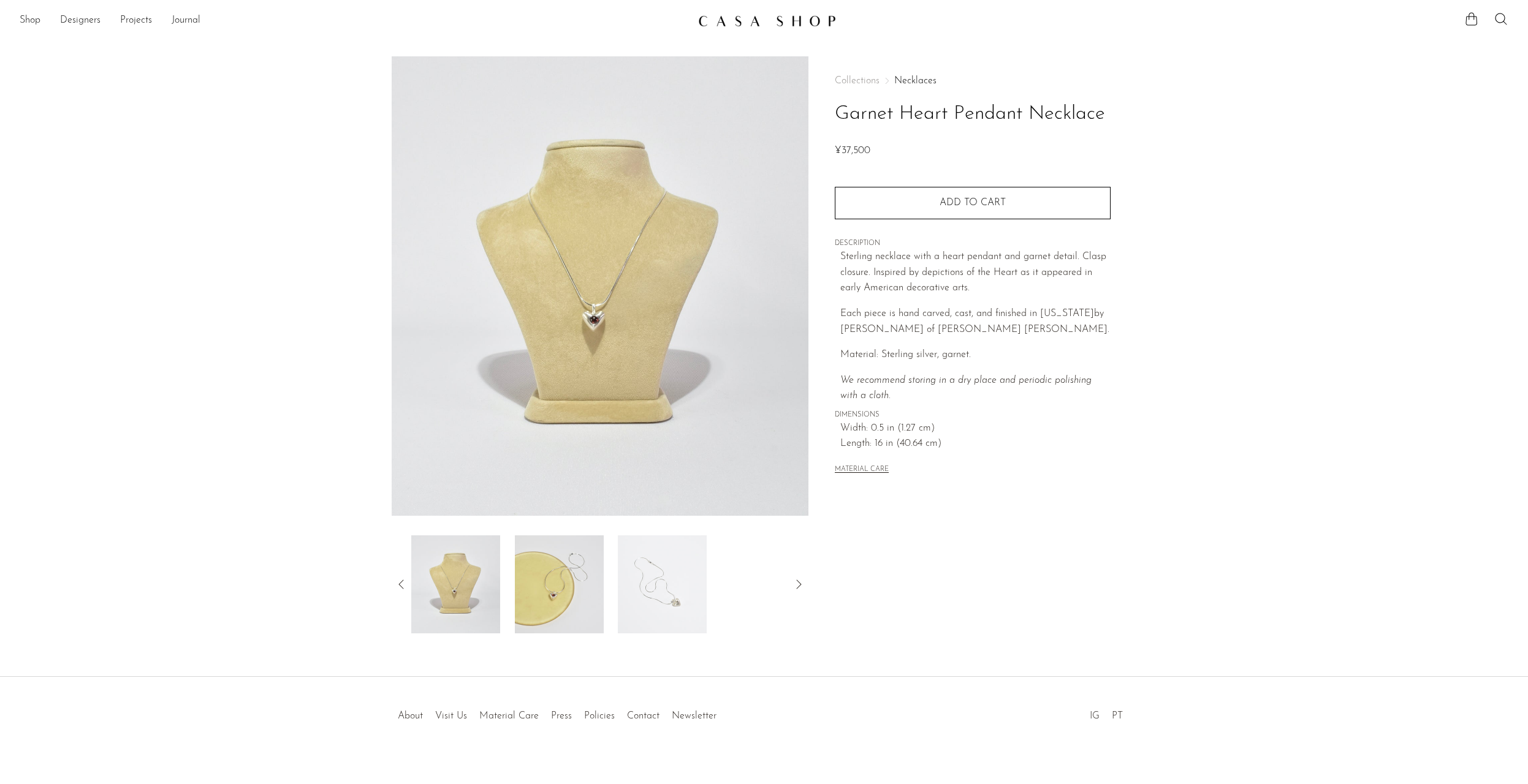
click at [582, 568] on img at bounding box center [559, 584] width 89 height 98
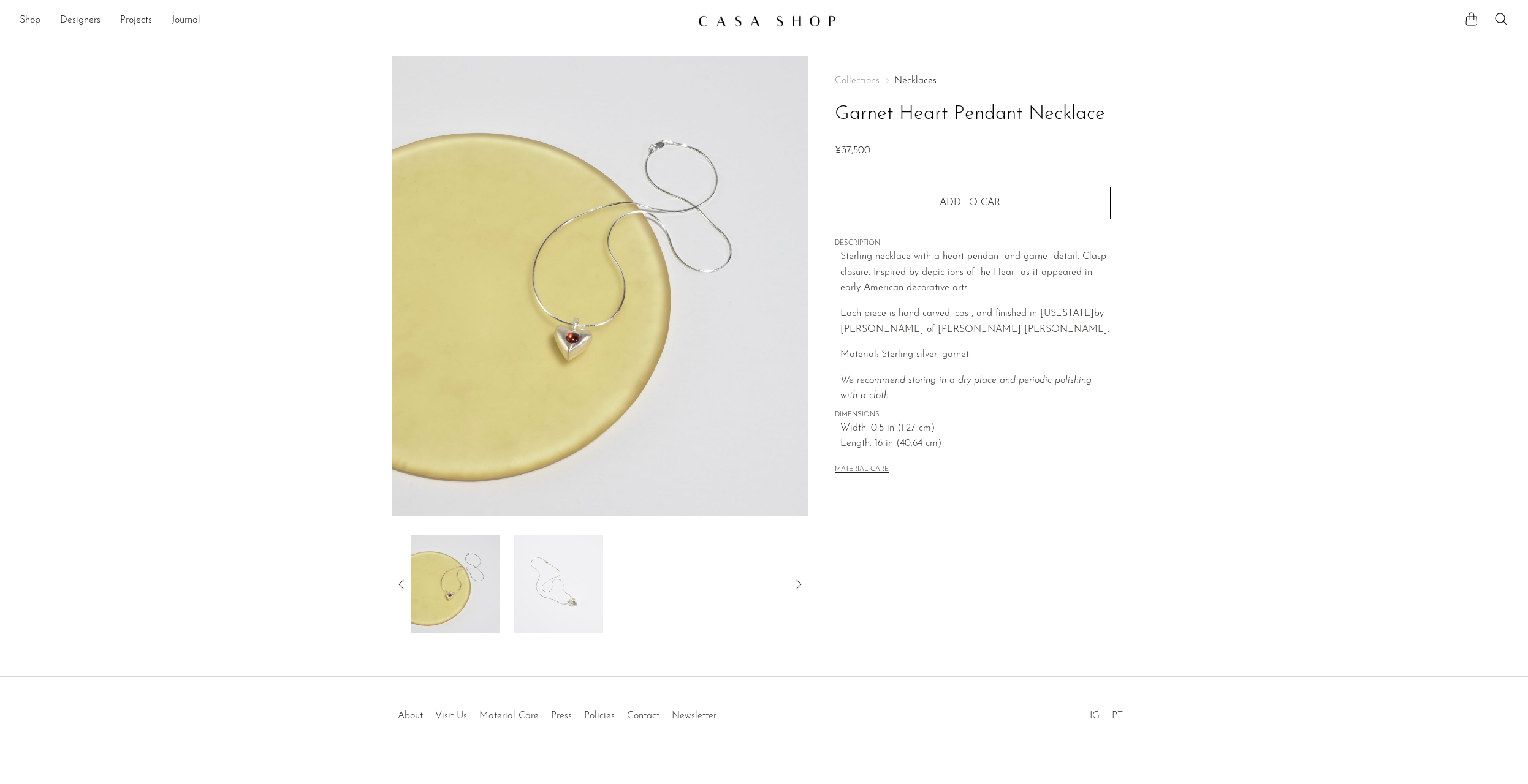
click at [582, 568] on img at bounding box center [559, 584] width 89 height 98
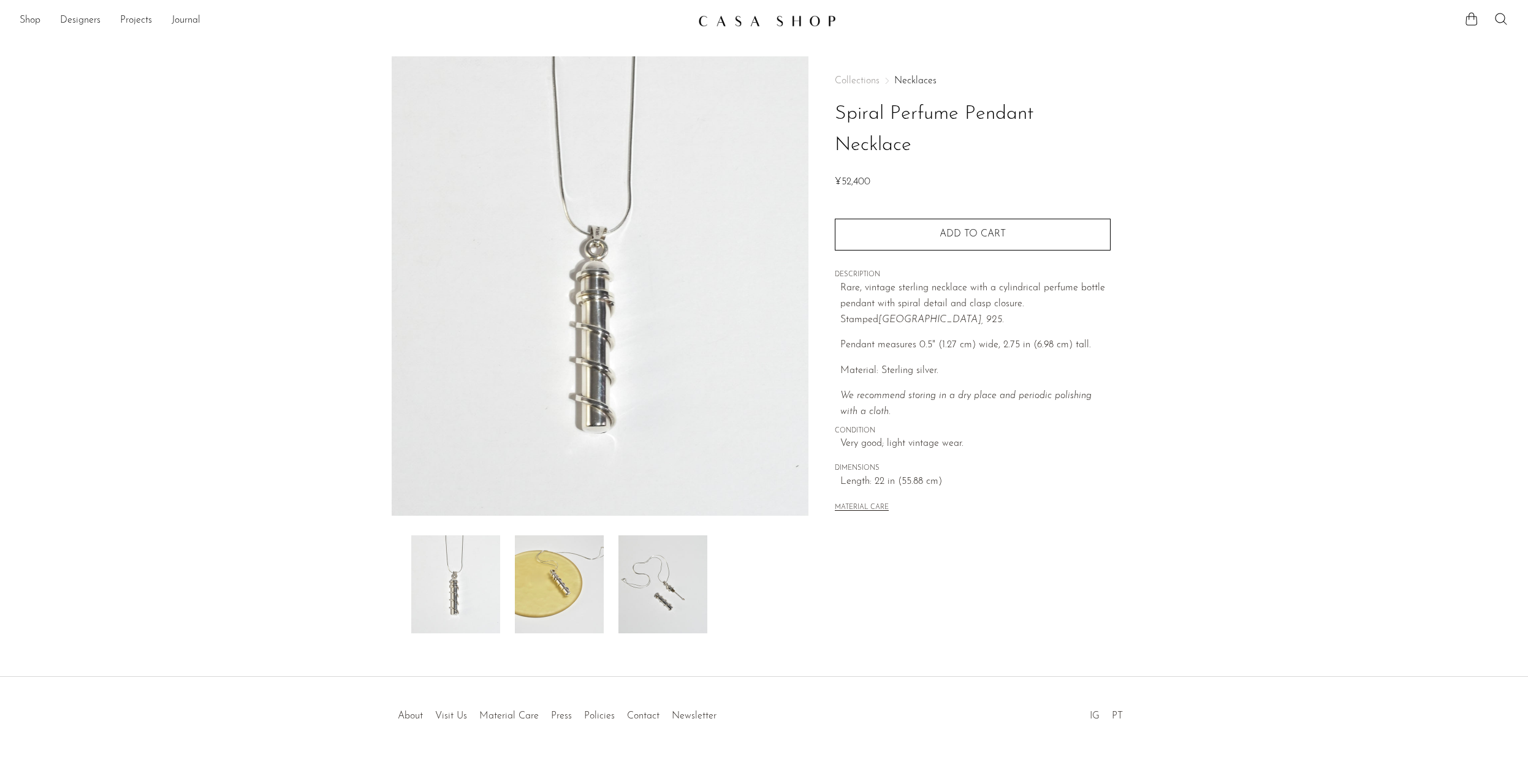
click at [661, 597] on img at bounding box center [663, 584] width 89 height 98
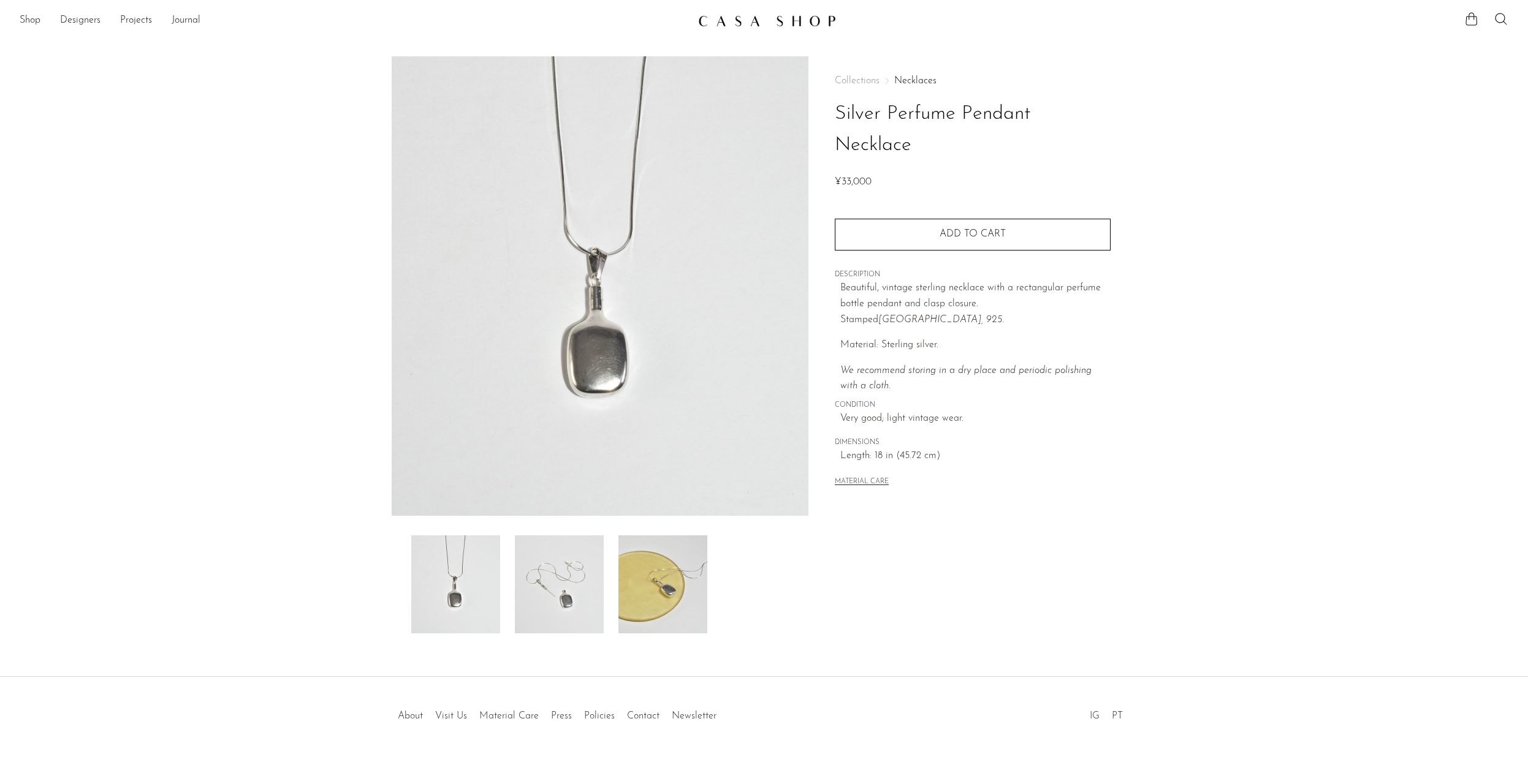
click at [573, 593] on img at bounding box center [559, 584] width 89 height 98
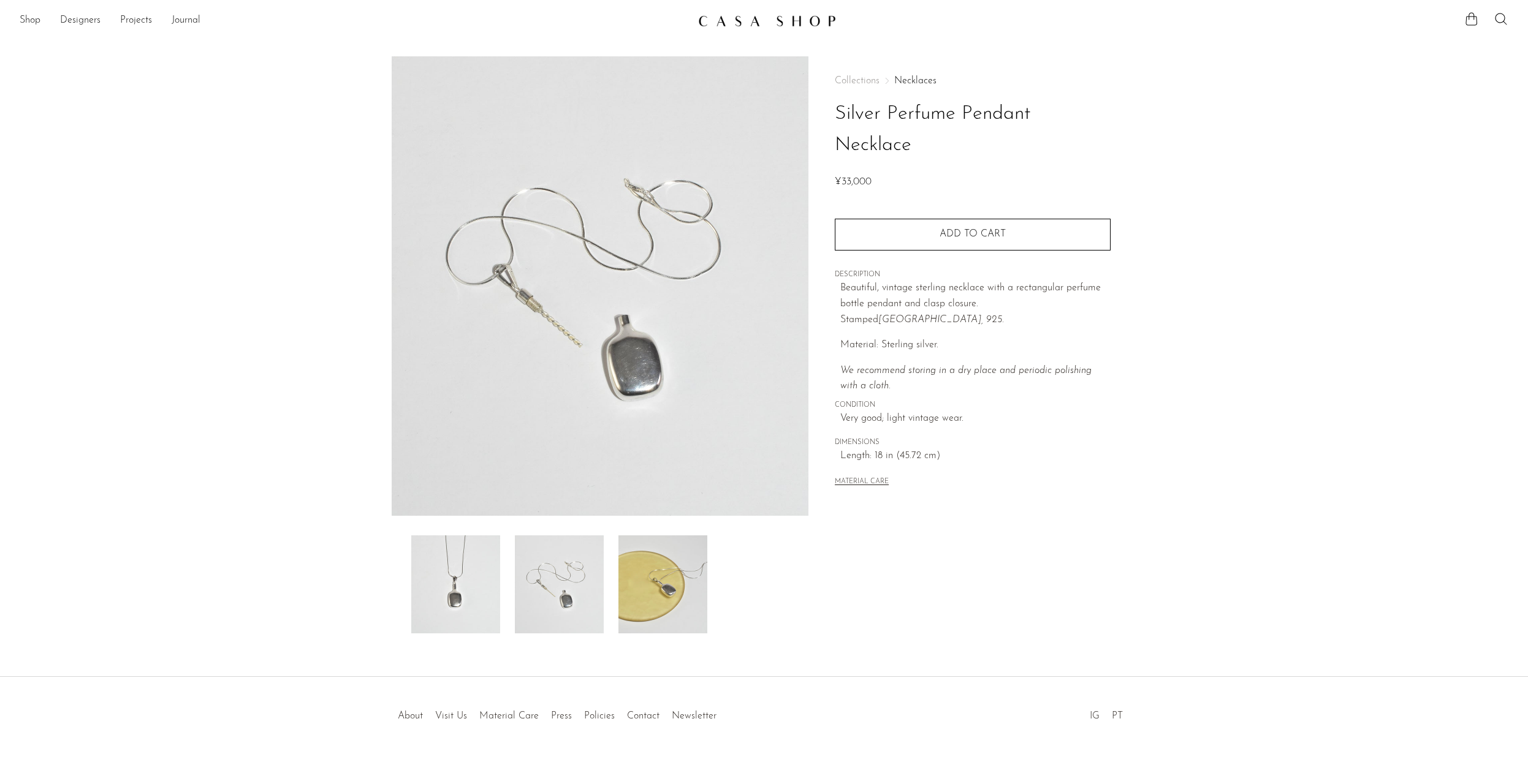
click at [681, 590] on img at bounding box center [663, 584] width 89 height 98
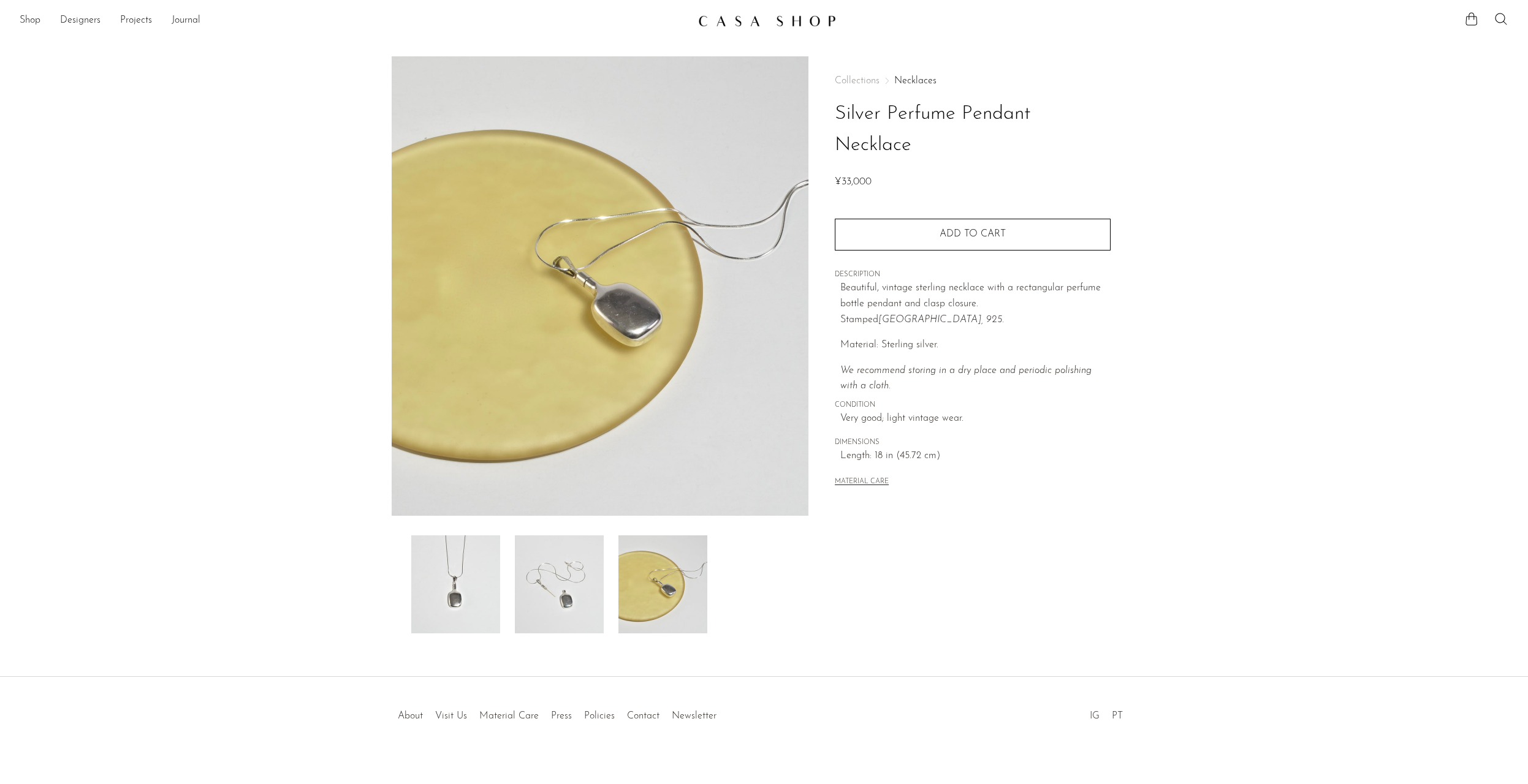
click at [541, 605] on img at bounding box center [559, 584] width 89 height 98
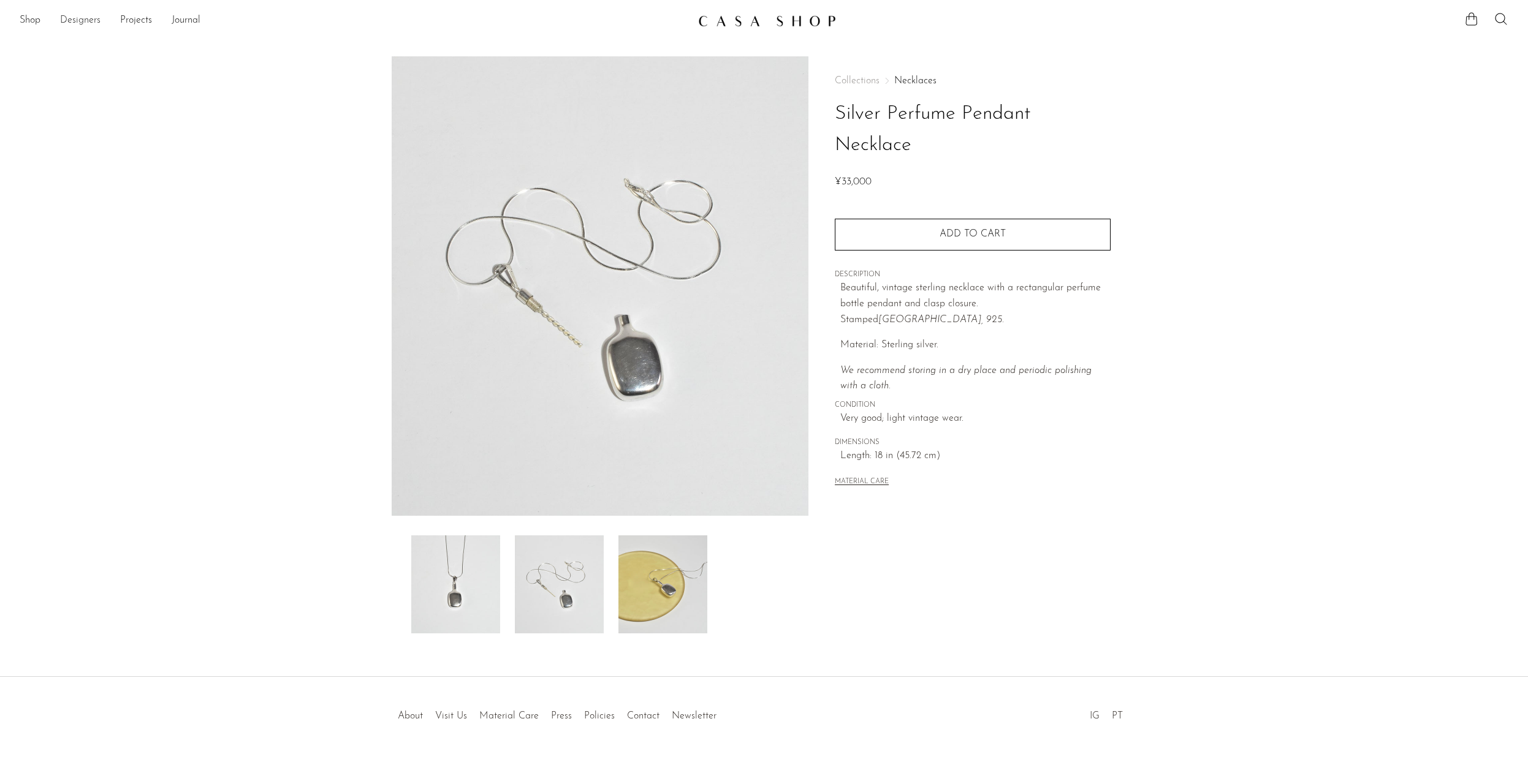
click at [92, 19] on link "Designers" at bounding box center [80, 21] width 40 height 16
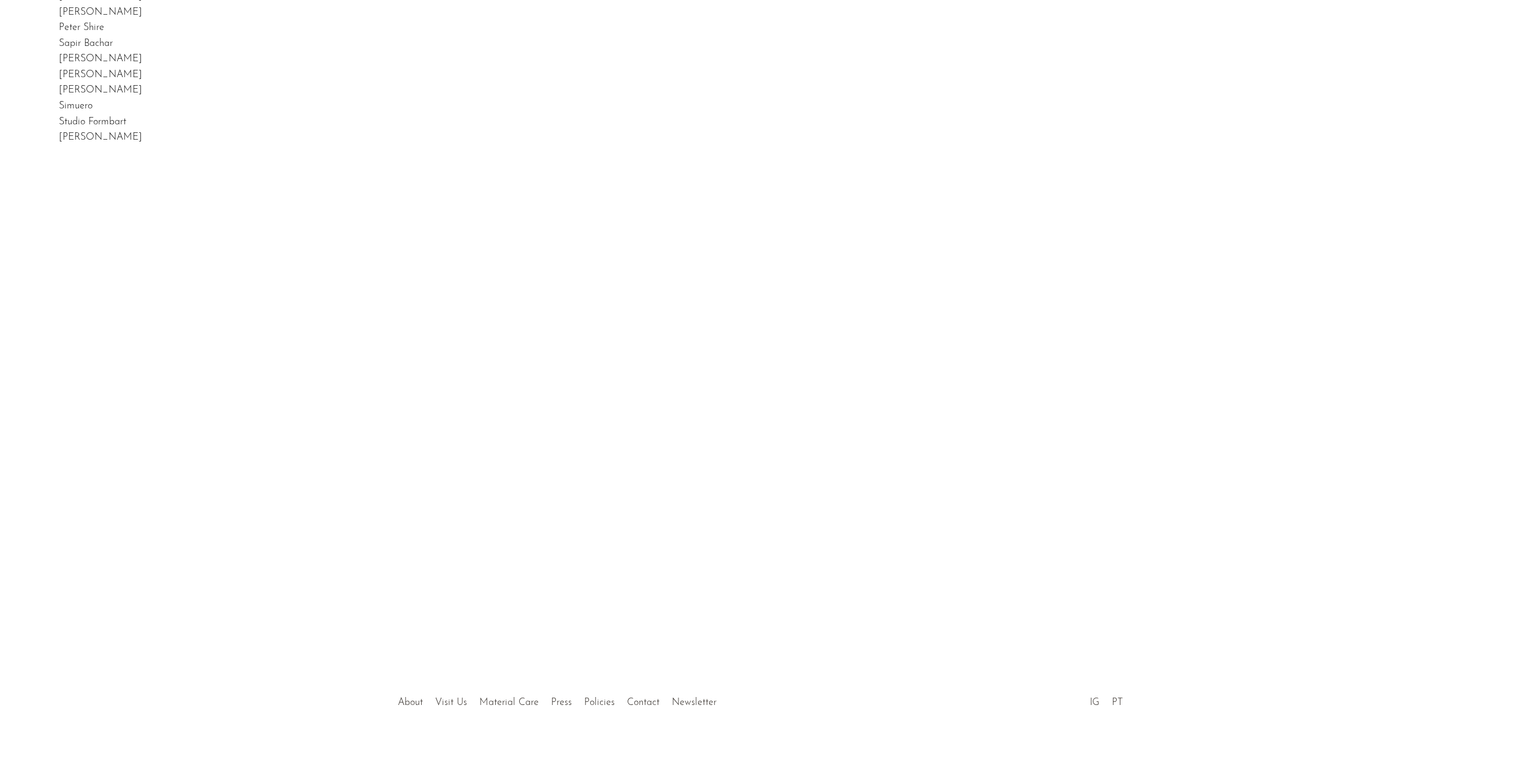
scroll to position [211, 0]
click at [416, 705] on link "About" at bounding box center [410, 703] width 25 height 10
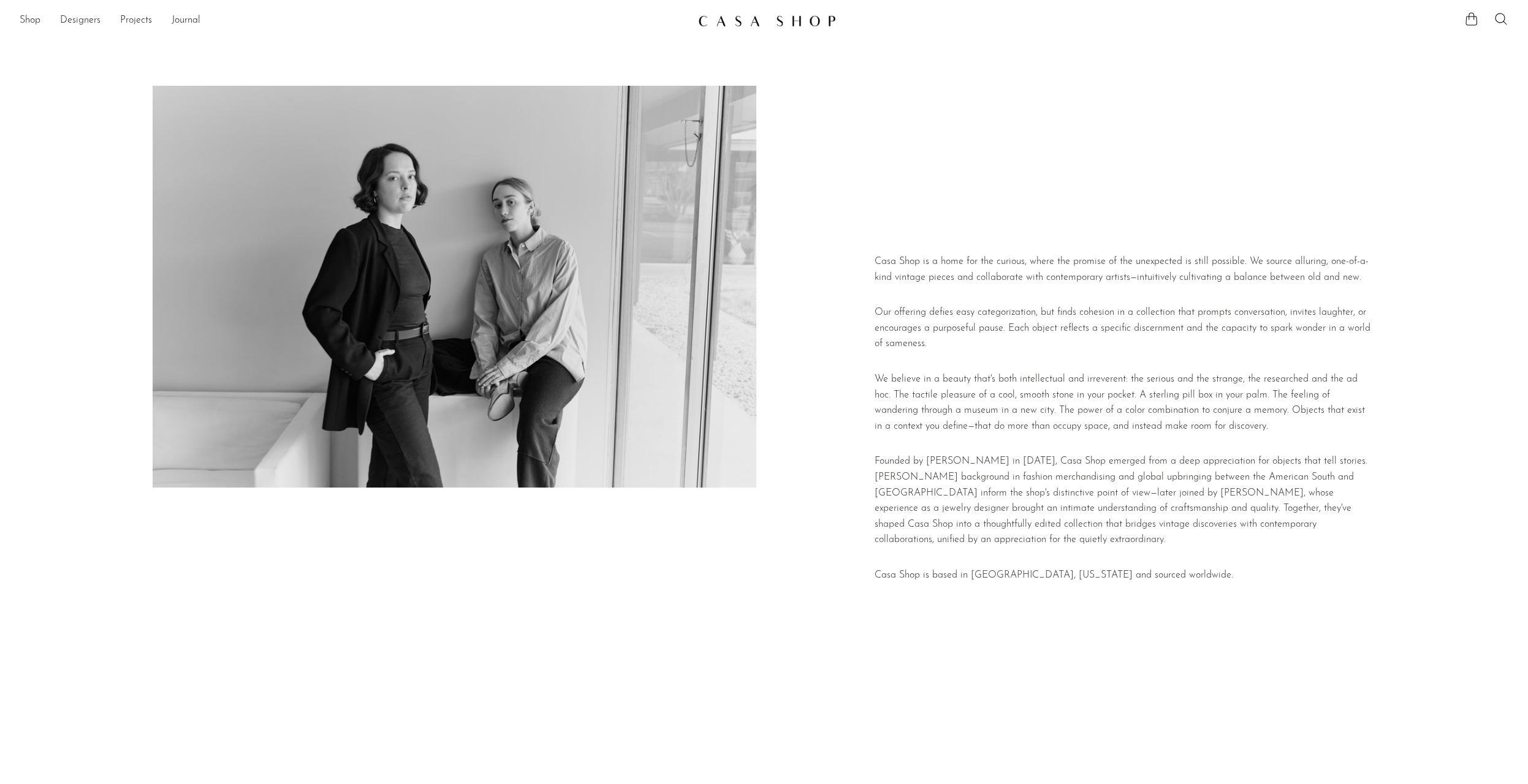
click at [758, 25] on img at bounding box center [767, 21] width 138 height 12
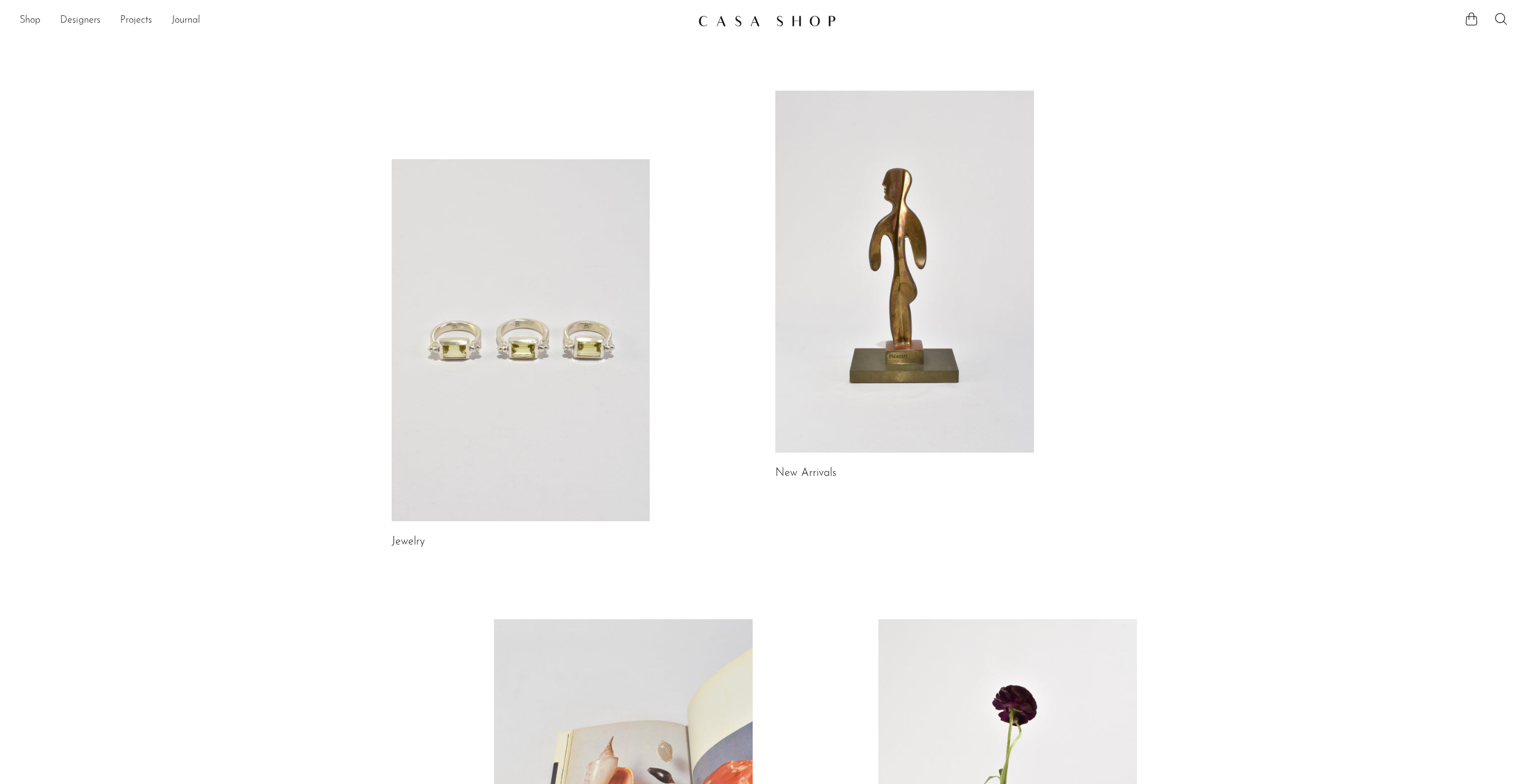
click at [556, 334] on link at bounding box center [521, 341] width 259 height 362
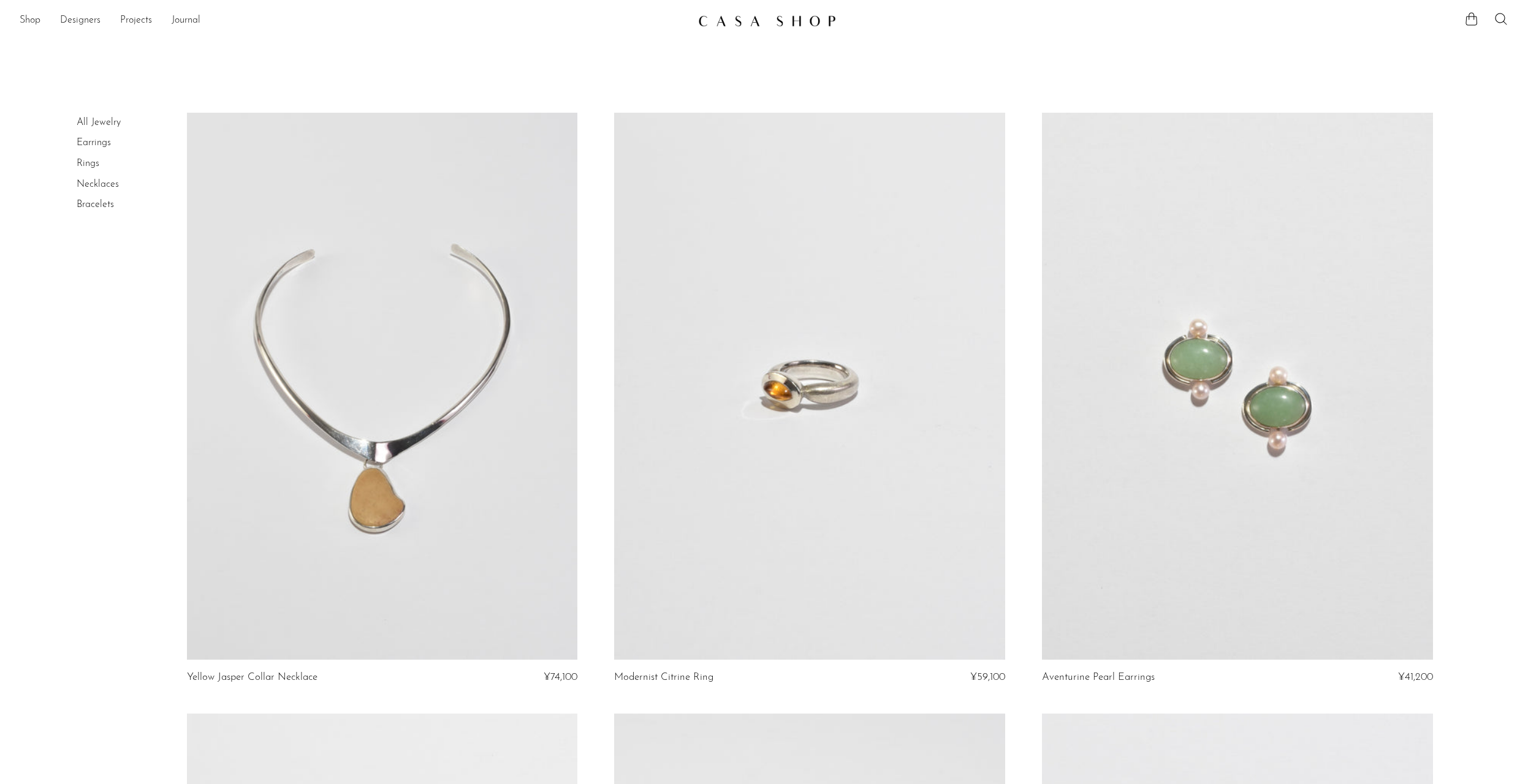
click at [87, 164] on link "Rings" at bounding box center [88, 164] width 23 height 10
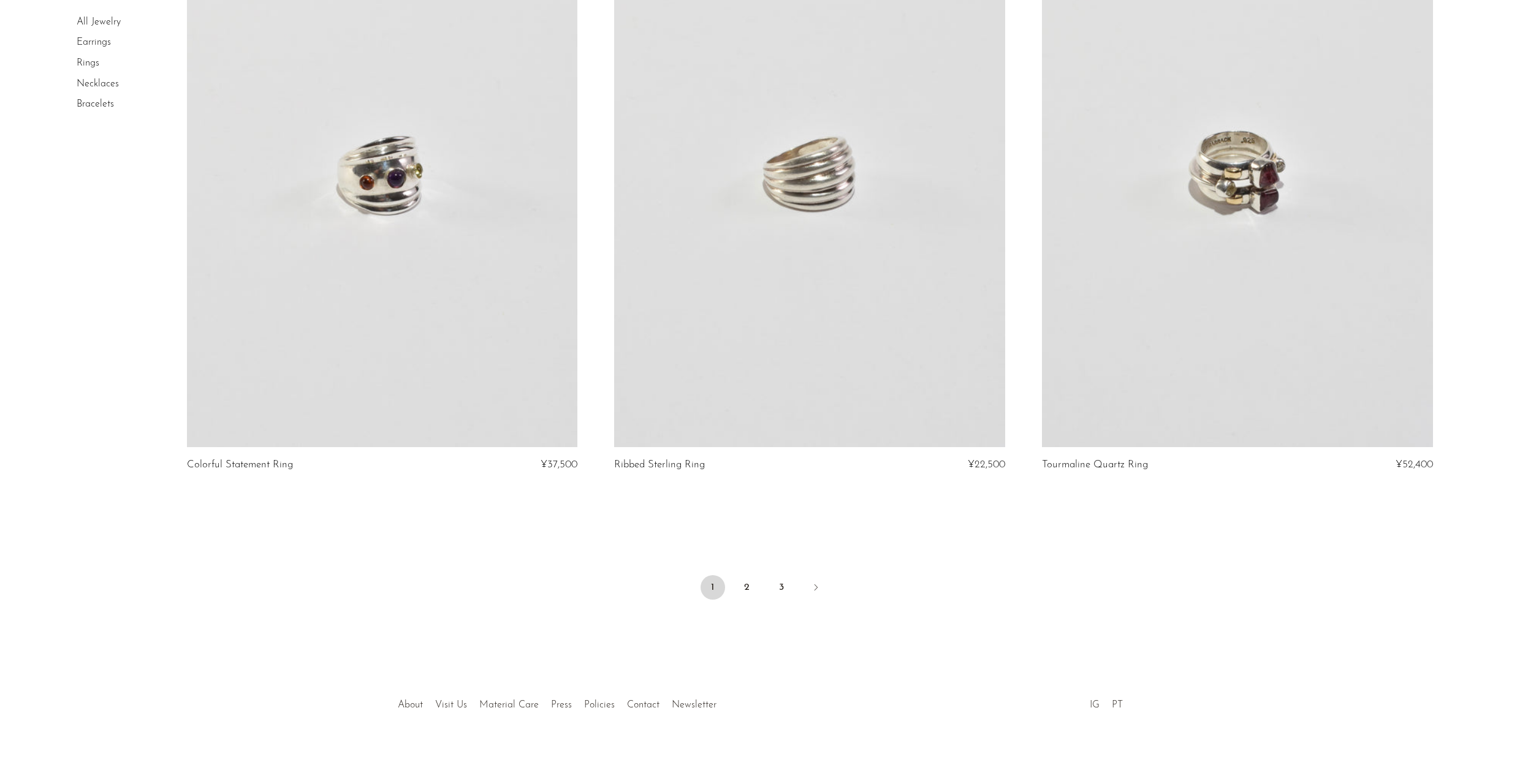
scroll to position [6825, 0]
